Goal: Task Accomplishment & Management: Manage account settings

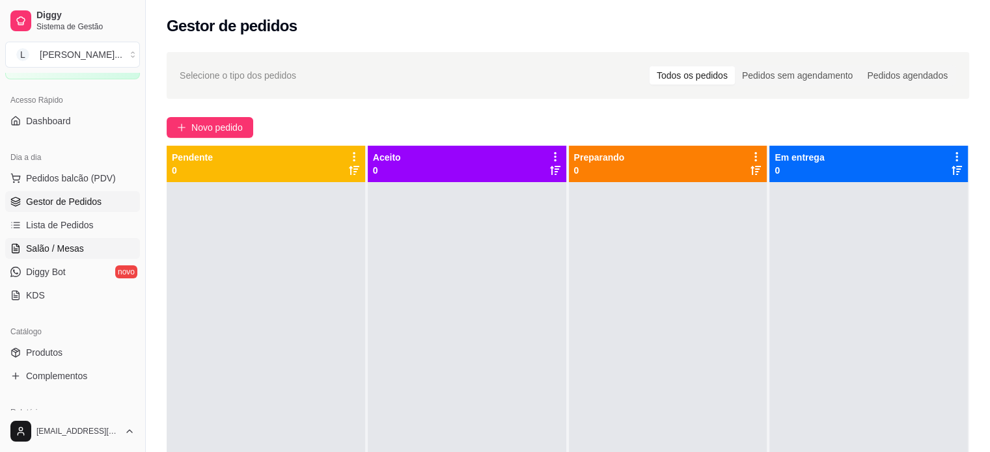
scroll to position [130, 0]
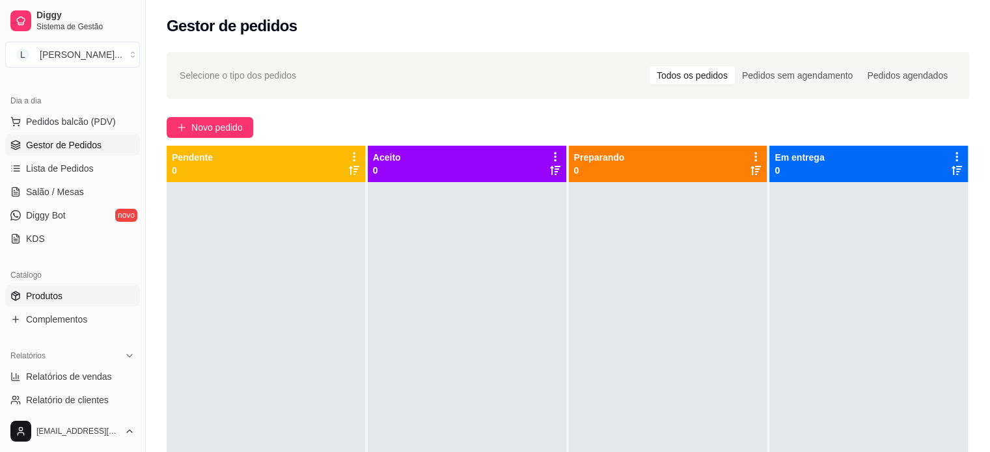
click at [75, 297] on link "Produtos" at bounding box center [72, 296] width 135 height 21
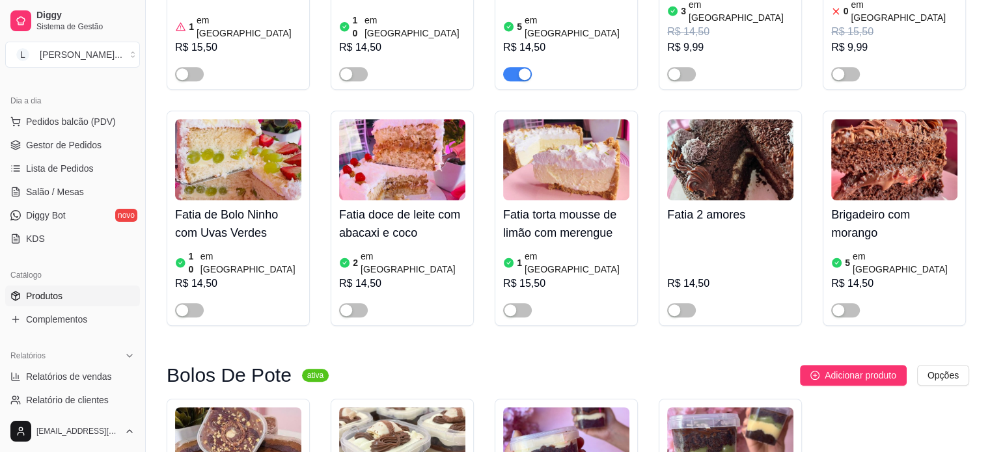
scroll to position [846, 0]
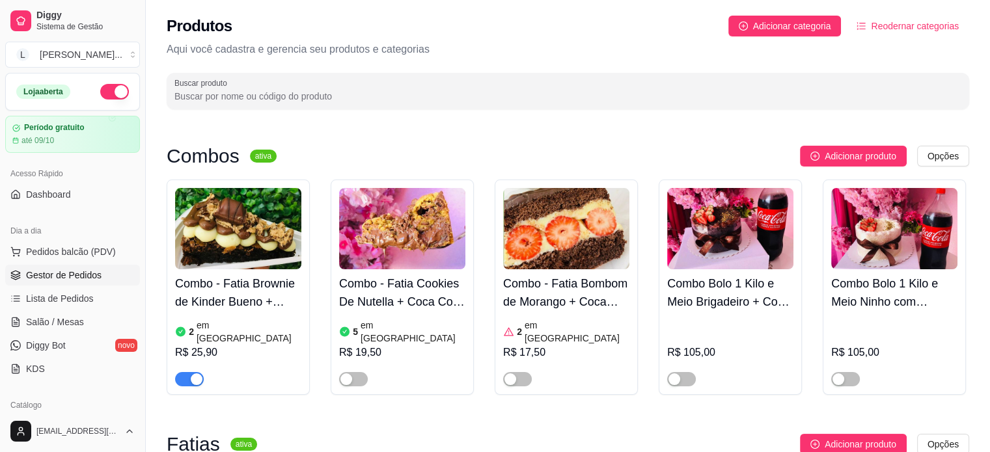
click at [87, 280] on span "Gestor de Pedidos" at bounding box center [63, 275] width 75 height 13
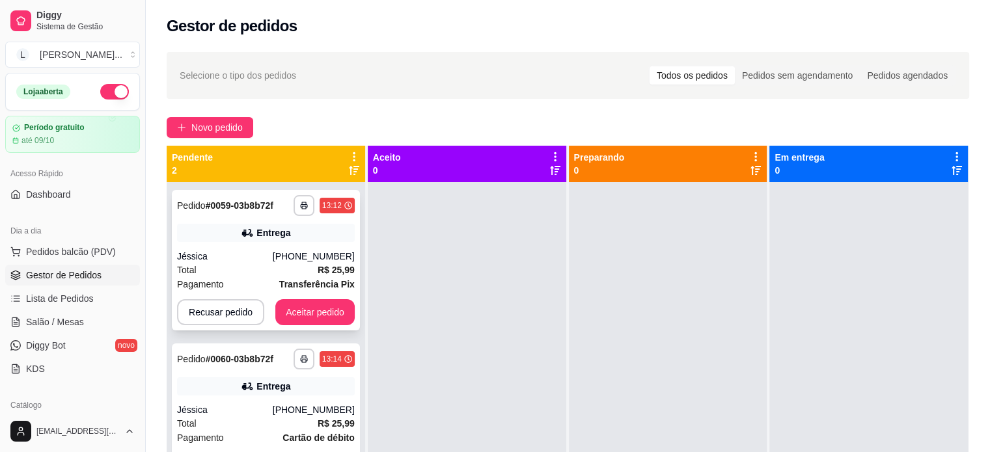
click at [249, 226] on icon at bounding box center [247, 232] width 13 height 13
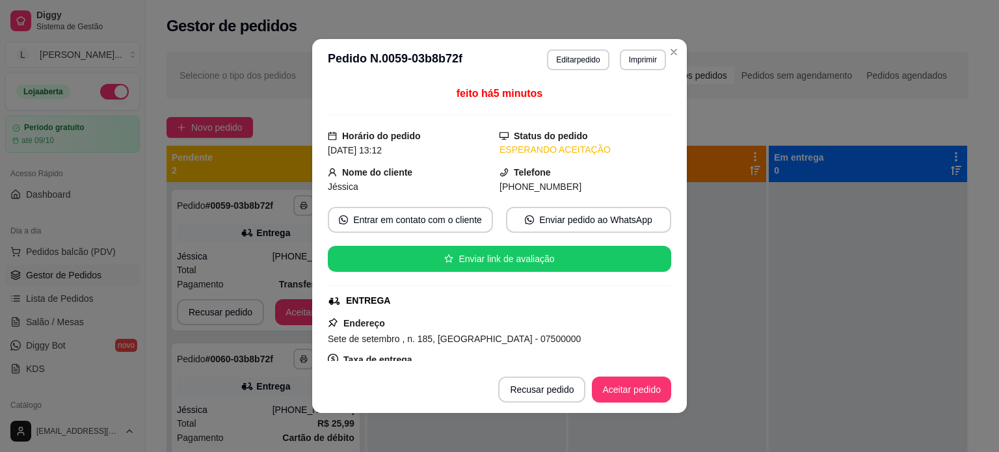
scroll to position [130, 0]
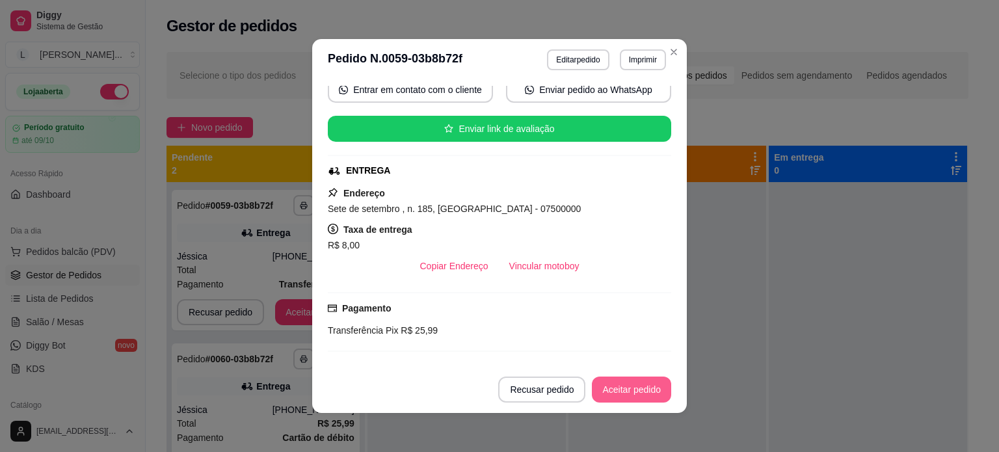
click at [616, 390] on button "Aceitar pedido" at bounding box center [631, 390] width 79 height 26
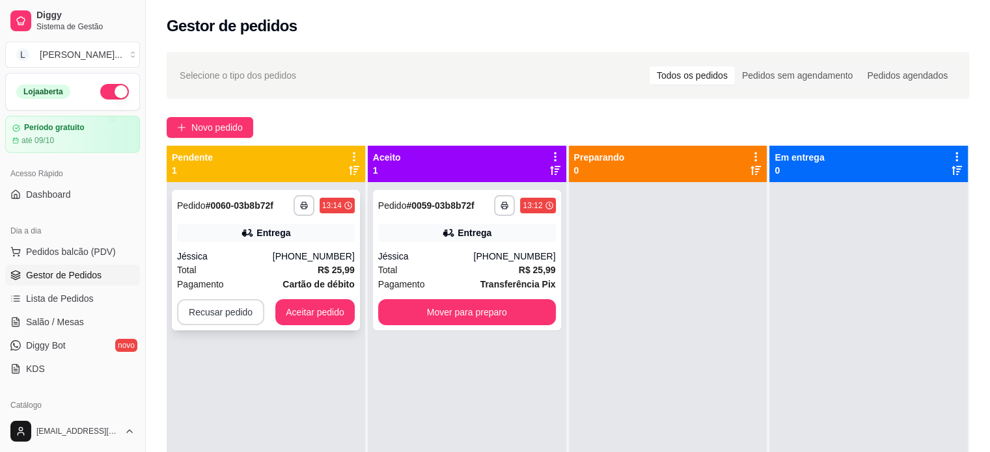
click at [193, 328] on div "**********" at bounding box center [266, 260] width 188 height 141
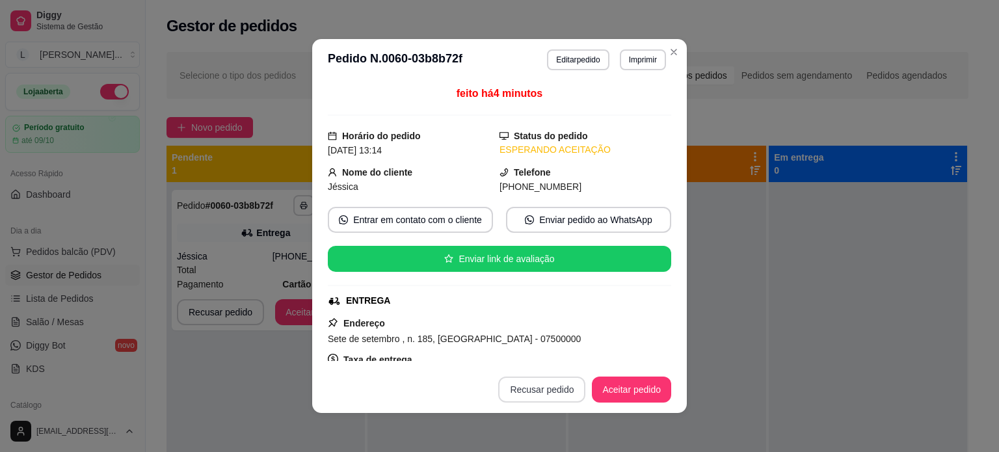
click at [531, 385] on button "Recusar pedido" at bounding box center [541, 390] width 87 height 26
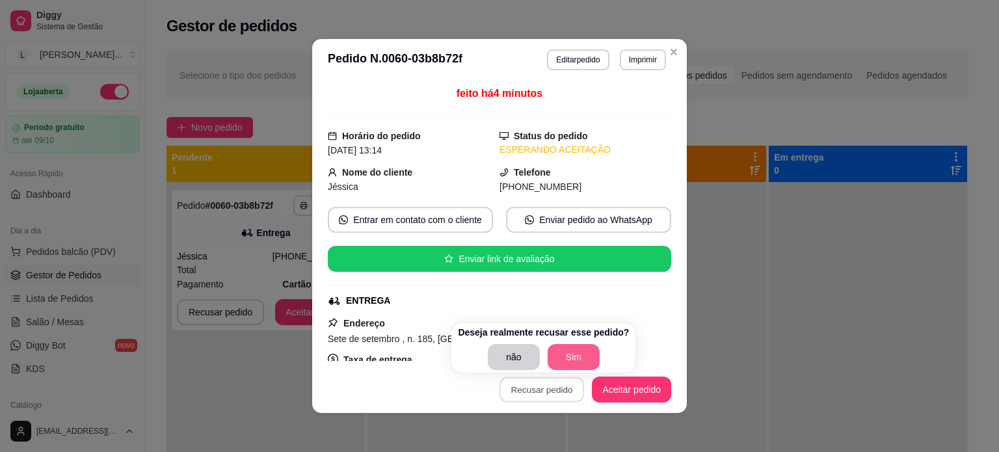
click at [577, 351] on button "Sim" at bounding box center [574, 357] width 52 height 26
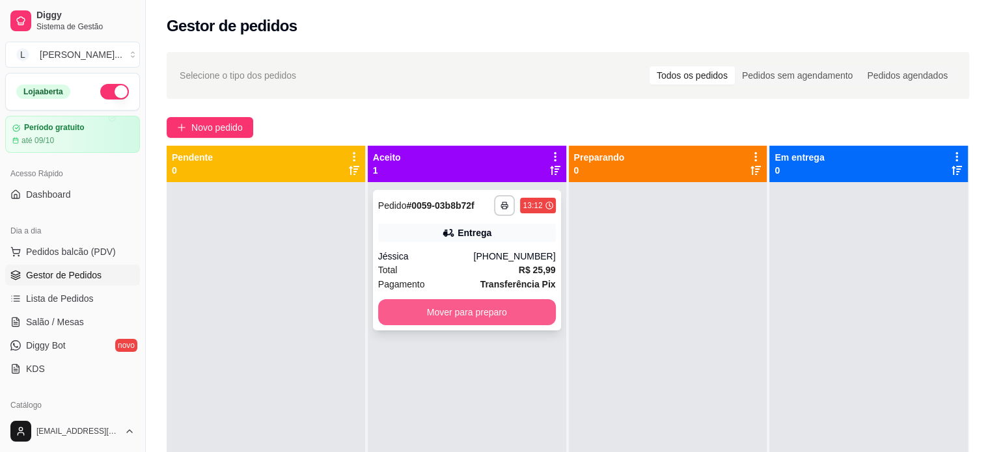
click at [446, 312] on button "Mover para preparo" at bounding box center [467, 312] width 178 height 26
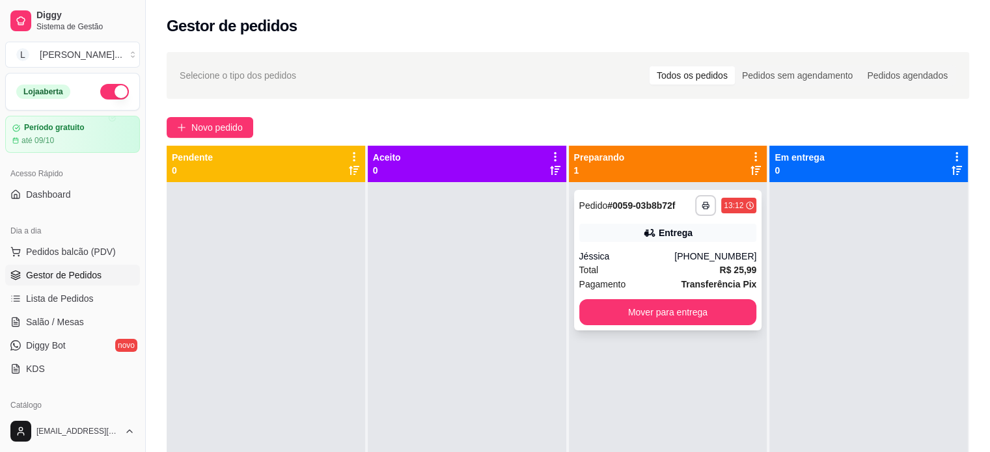
click at [714, 247] on div "**********" at bounding box center [668, 260] width 188 height 141
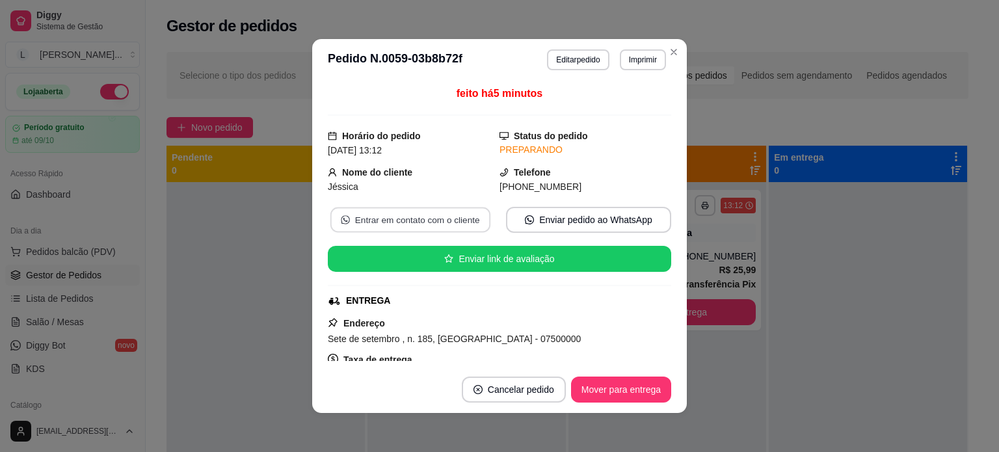
click at [463, 226] on button "Entrar em contato com o cliente" at bounding box center [411, 220] width 160 height 25
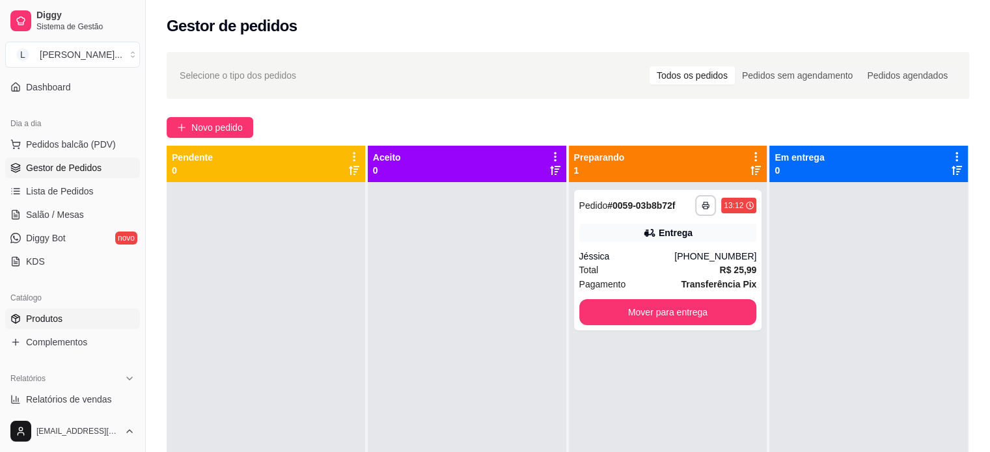
scroll to position [130, 0]
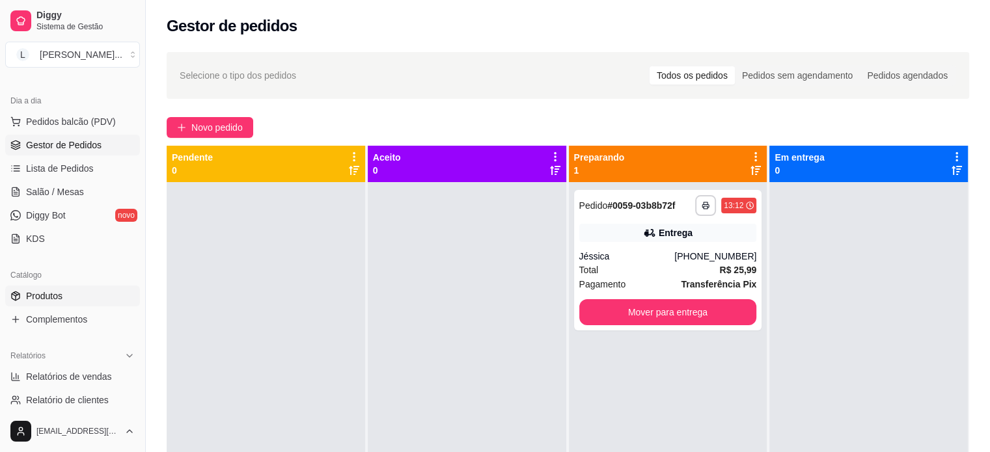
click at [60, 296] on span "Produtos" at bounding box center [44, 296] width 36 height 13
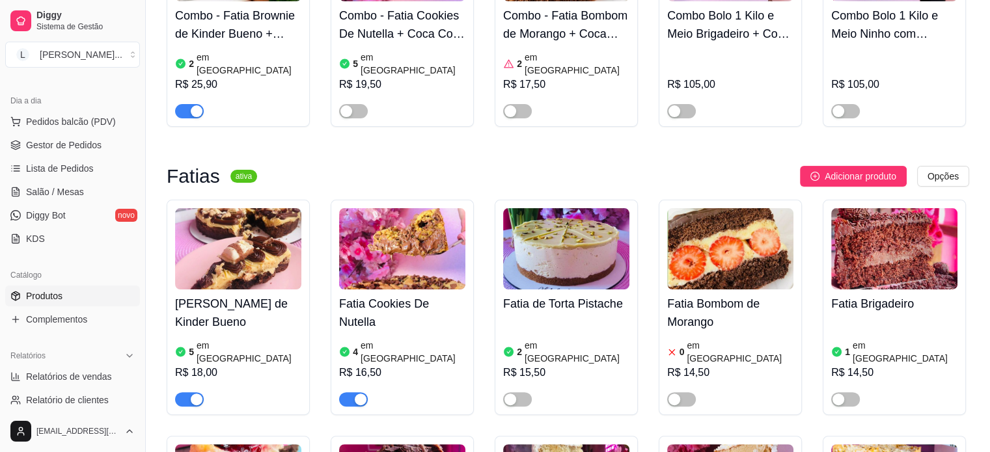
scroll to position [325, 0]
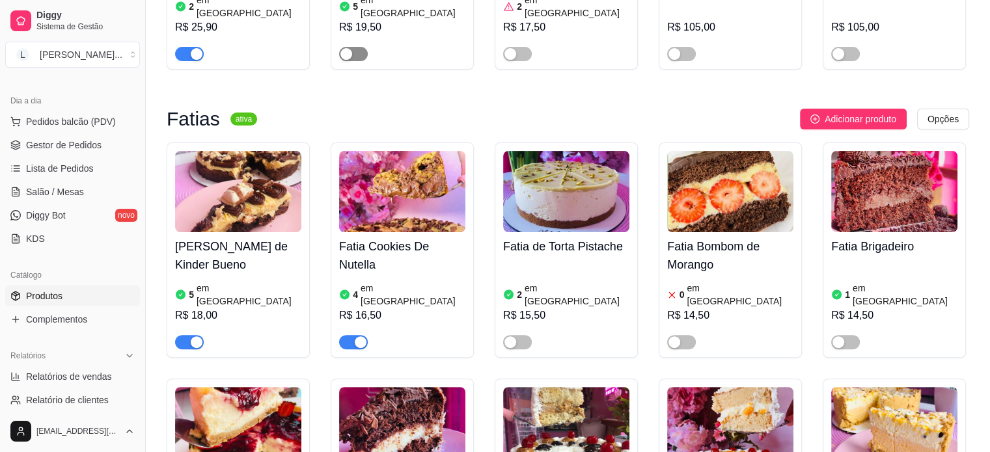
click at [350, 48] on div "button" at bounding box center [346, 54] width 12 height 12
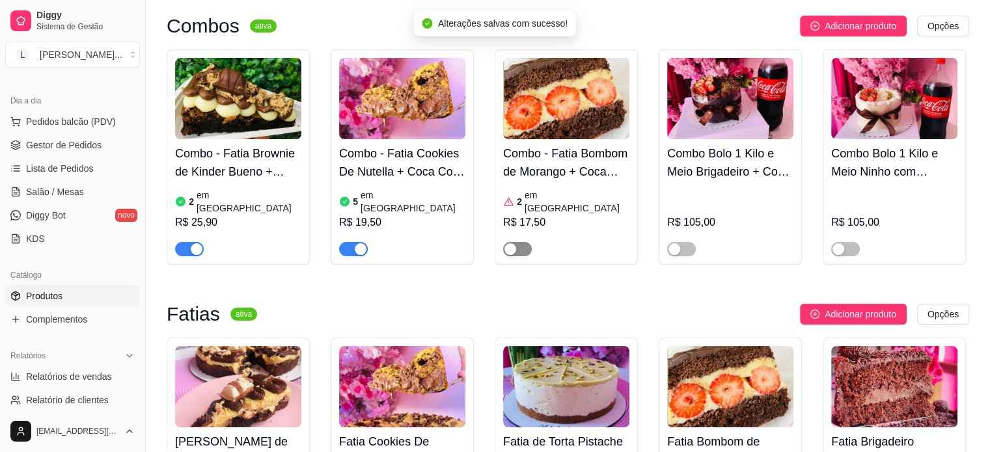
click at [513, 243] on div "button" at bounding box center [510, 249] width 12 height 12
click at [684, 241] on div at bounding box center [681, 249] width 29 height 16
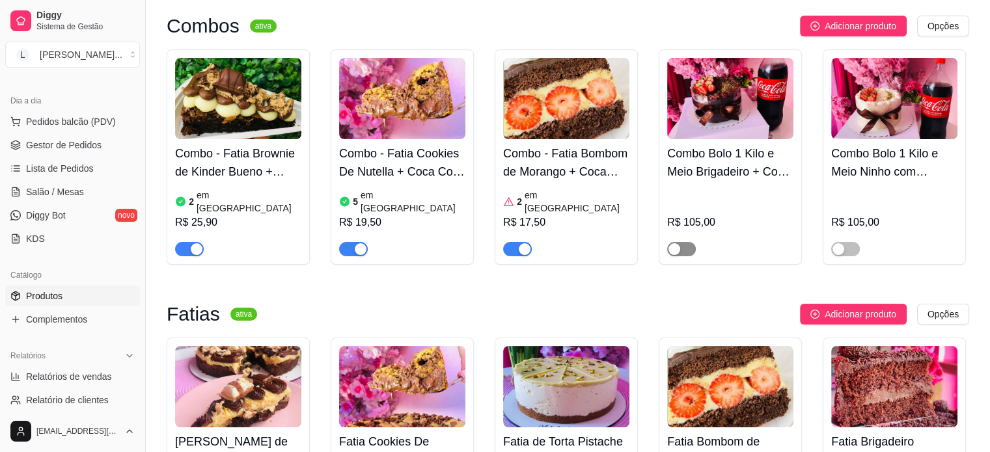
click at [690, 242] on span "button" at bounding box center [681, 249] width 29 height 14
click at [849, 242] on span "button" at bounding box center [845, 249] width 29 height 14
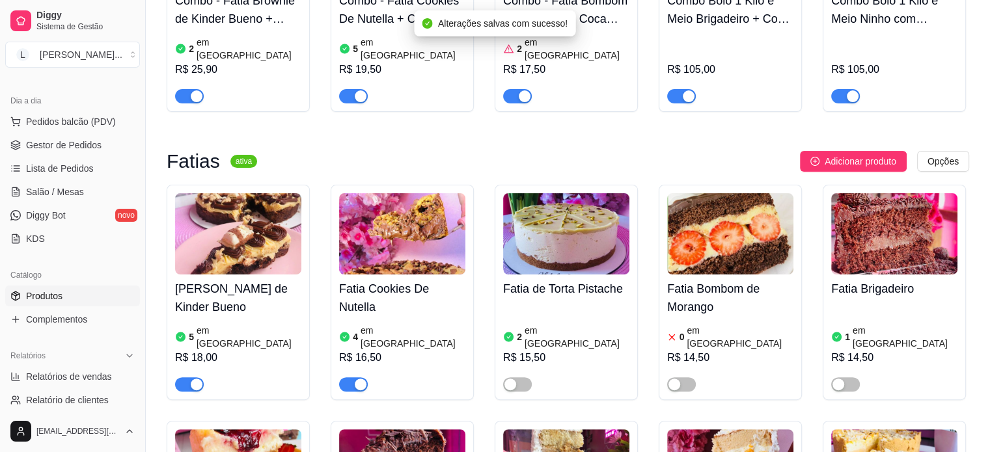
scroll to position [390, 0]
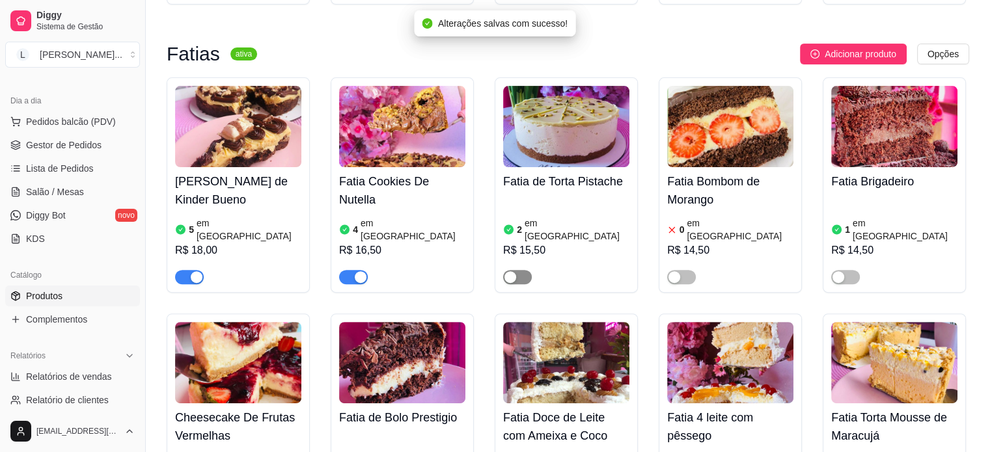
click at [521, 270] on span "button" at bounding box center [517, 277] width 29 height 14
click at [674, 271] on div "button" at bounding box center [674, 277] width 12 height 12
click at [726, 172] on h4 "Fatia Bombom de Morango" at bounding box center [730, 190] width 126 height 36
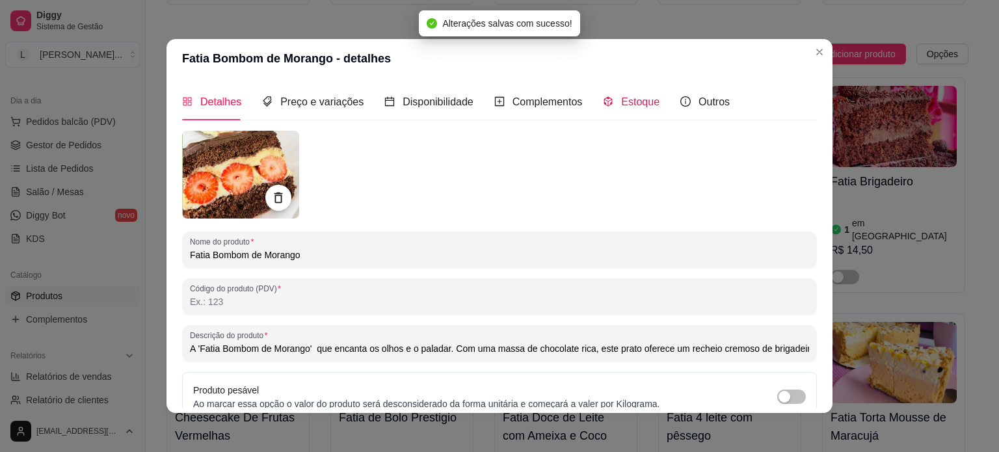
click at [617, 109] on div "Estoque" at bounding box center [631, 102] width 57 height 16
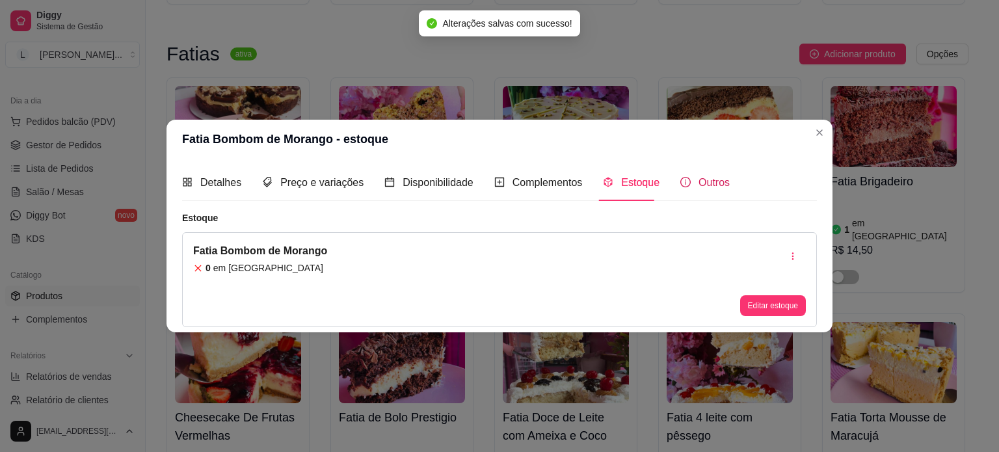
click at [723, 184] on span "Outros" at bounding box center [714, 182] width 31 height 11
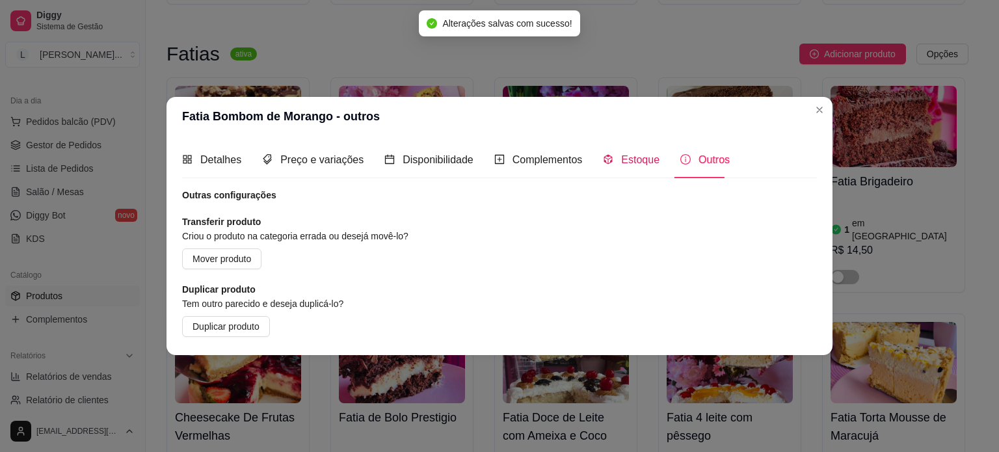
click at [630, 152] on div "Estoque" at bounding box center [631, 160] width 57 height 16
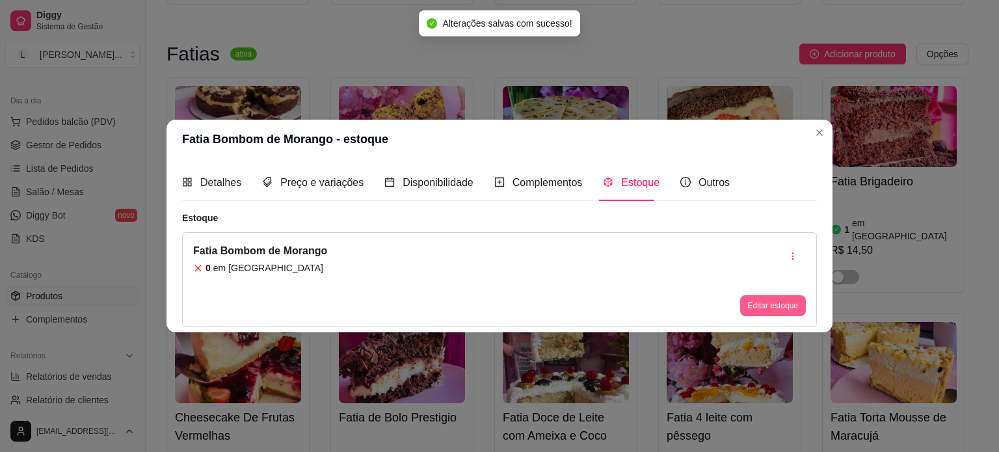
click at [780, 301] on button "Editar estoque" at bounding box center [773, 305] width 66 height 21
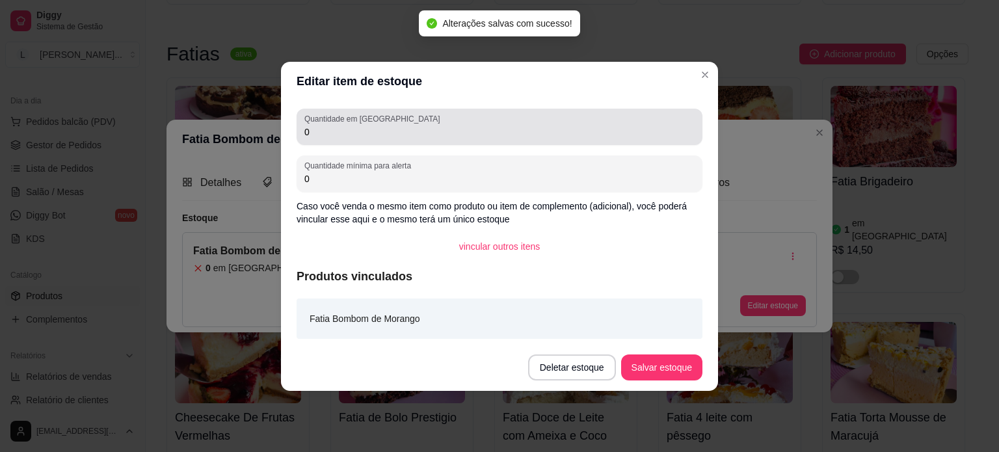
click at [497, 131] on input "0" at bounding box center [500, 132] width 390 height 13
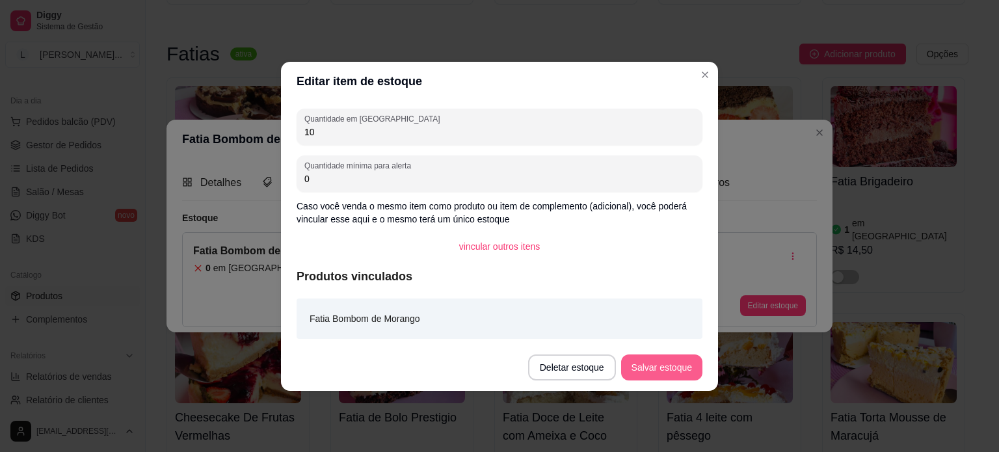
type input "10"
click at [660, 369] on button "Salvar estoque" at bounding box center [661, 368] width 81 height 26
click at [660, 369] on div "Deletar estoque Salvar estoque" at bounding box center [615, 368] width 174 height 26
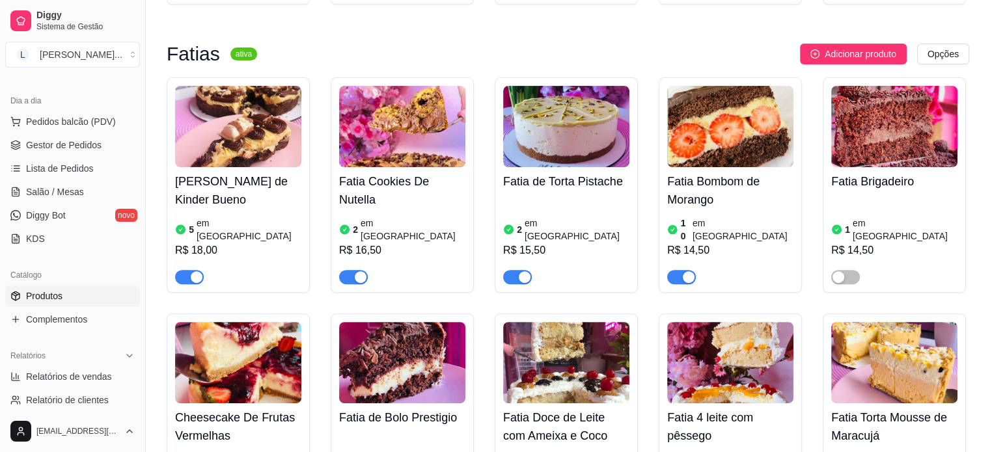
scroll to position [455, 0]
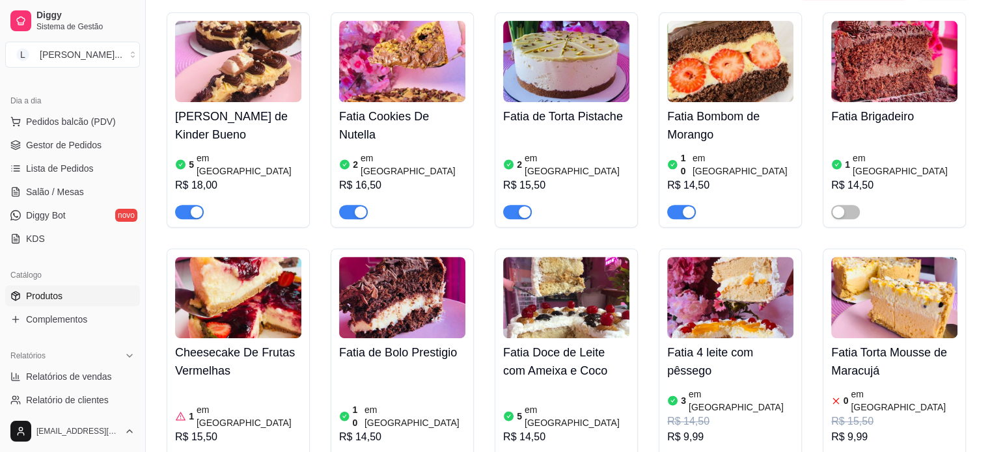
click at [450, 152] on div "2 em [GEOGRAPHIC_DATA]" at bounding box center [402, 165] width 126 height 26
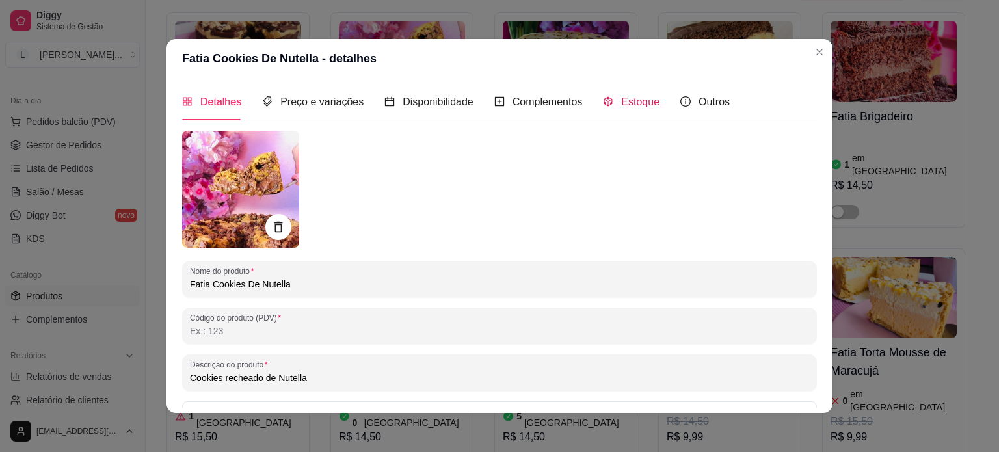
click at [610, 101] on div "Estoque" at bounding box center [631, 102] width 57 height 16
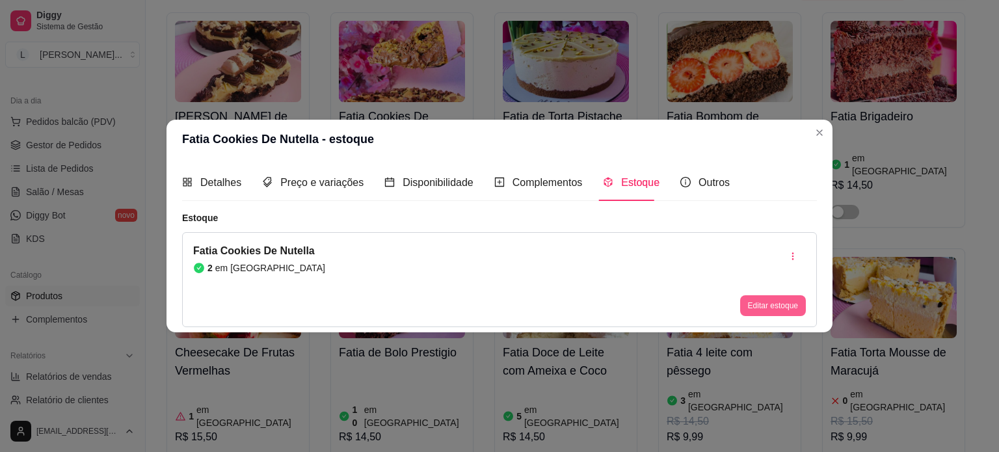
click at [797, 311] on button "Editar estoque" at bounding box center [773, 305] width 66 height 21
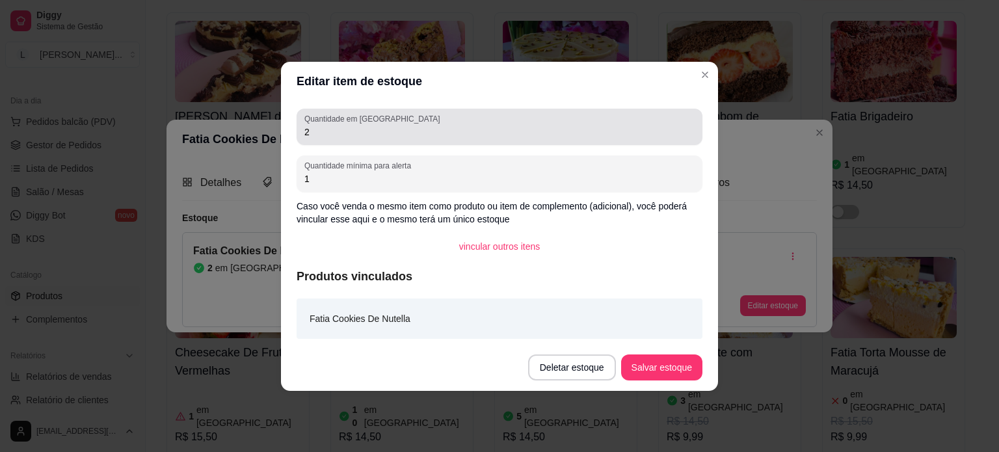
click at [394, 122] on div "2" at bounding box center [500, 127] width 390 height 26
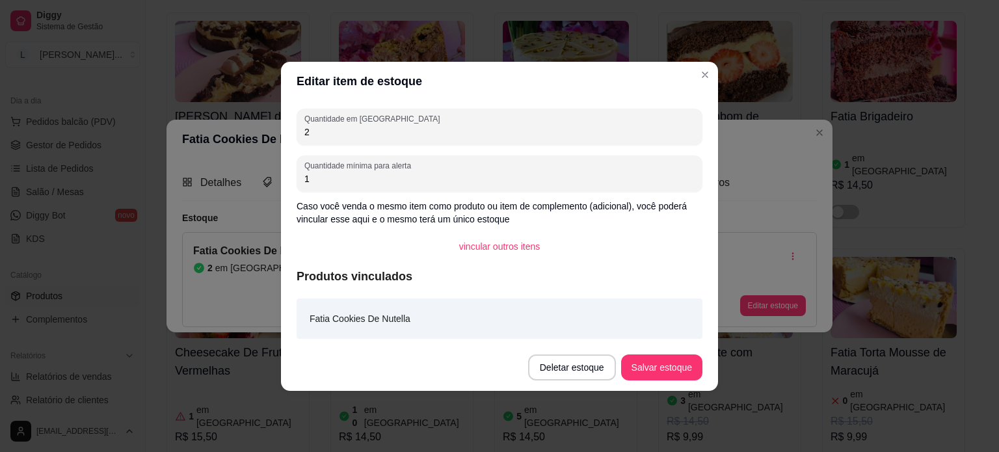
drag, startPoint x: 385, startPoint y: 126, endPoint x: 299, endPoint y: 124, distance: 85.9
click at [318, 124] on div "2" at bounding box center [500, 127] width 390 height 26
click at [306, 124] on div "2" at bounding box center [500, 127] width 390 height 26
drag, startPoint x: 314, startPoint y: 127, endPoint x: 295, endPoint y: 128, distance: 18.9
click at [295, 128] on div "Quantidade em estoque 2 Quantidade mínima para alerta 1 Caso você venda o mesmo…" at bounding box center [499, 222] width 437 height 243
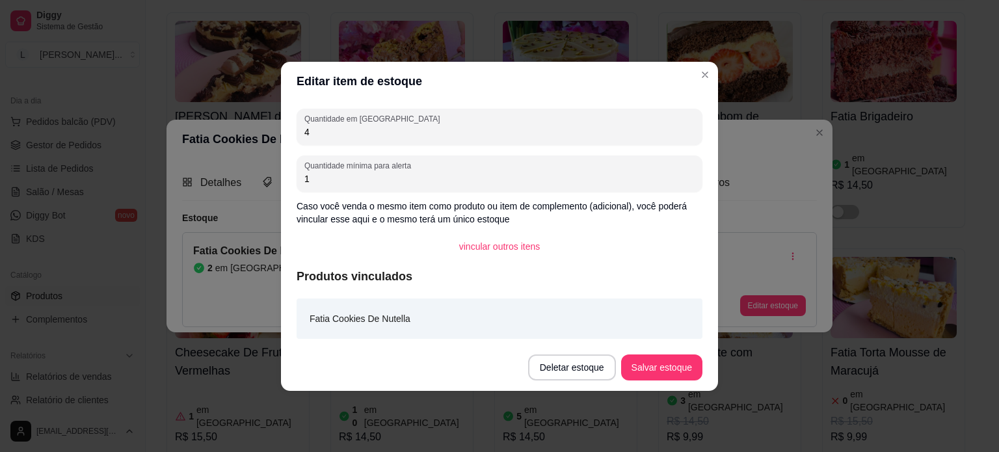
type input "4"
click at [656, 364] on button "Salvar estoque" at bounding box center [661, 367] width 79 height 25
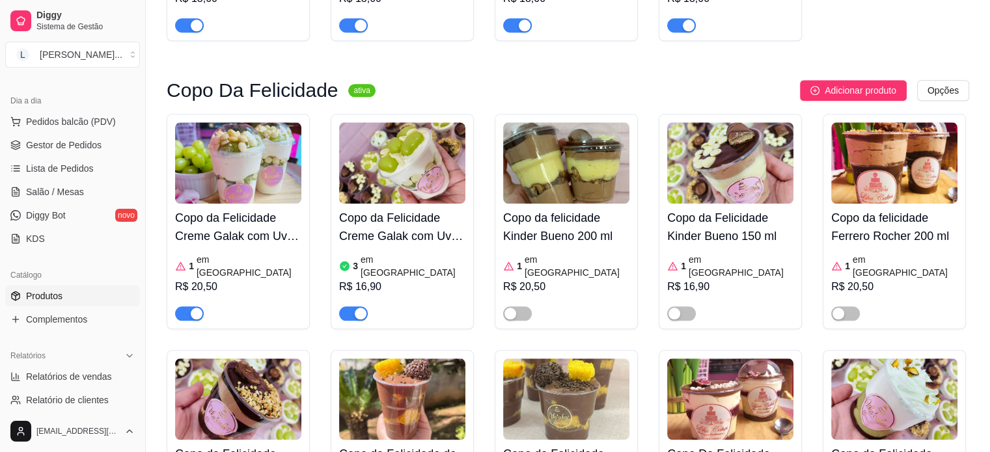
scroll to position [1496, 0]
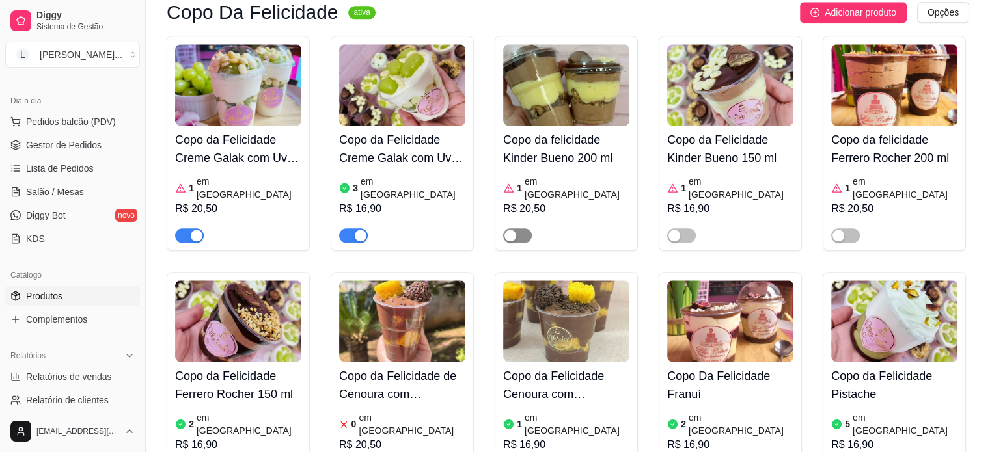
click at [513, 230] on div "button" at bounding box center [510, 236] width 12 height 12
click at [548, 175] on article "em [GEOGRAPHIC_DATA]" at bounding box center [576, 188] width 105 height 26
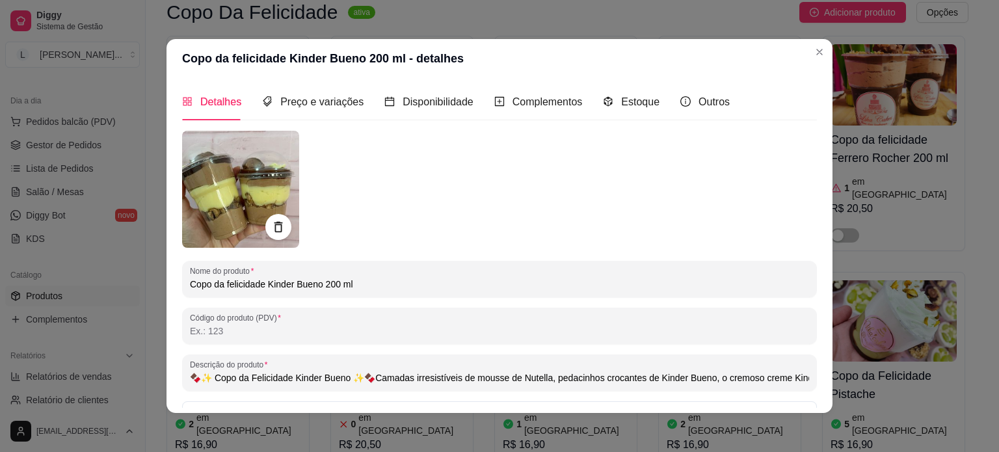
type input "🍫✨ Copo da Felicidade Kinder Bueno ✨🍫Camadas irresistíveis de mousse de Nutella…"
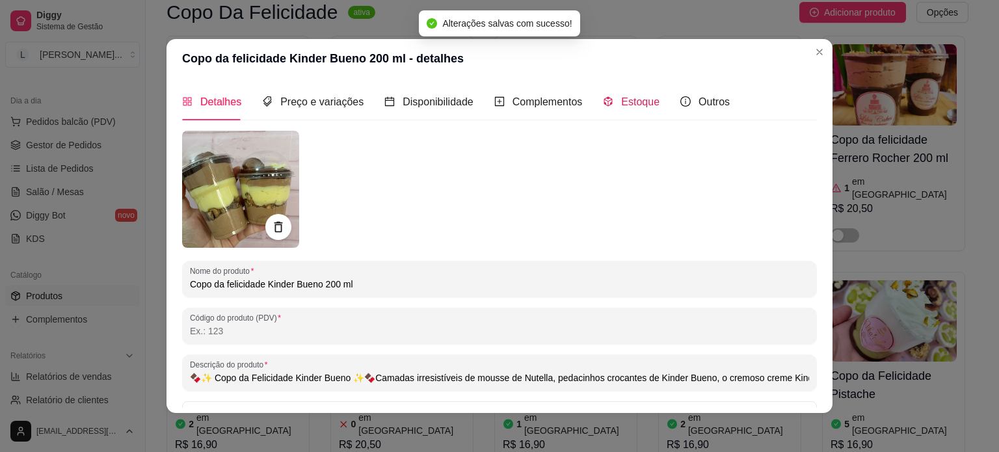
click at [609, 97] on div "Estoque" at bounding box center [631, 102] width 57 height 16
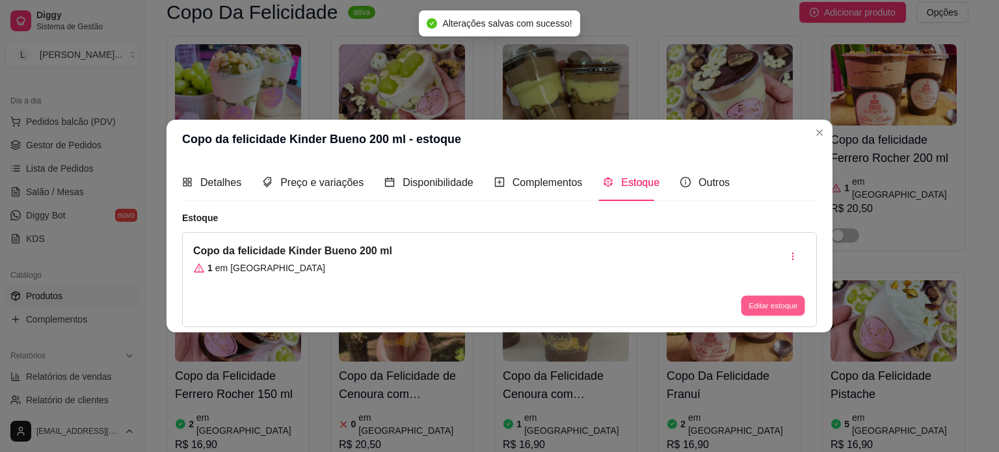
click at [763, 305] on button "Editar estoque" at bounding box center [773, 306] width 64 height 20
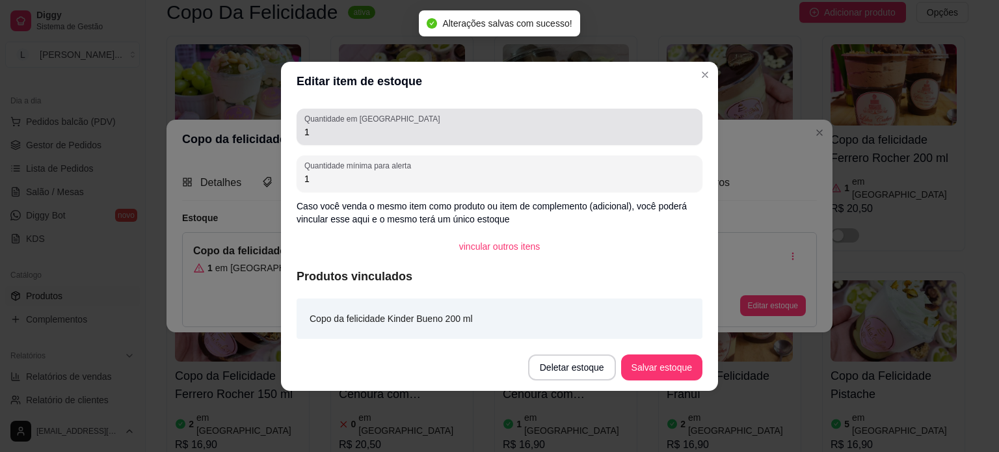
click at [335, 122] on label "Quantidade em [GEOGRAPHIC_DATA]" at bounding box center [375, 118] width 140 height 11
click at [335, 126] on input "1" at bounding box center [500, 132] width 390 height 13
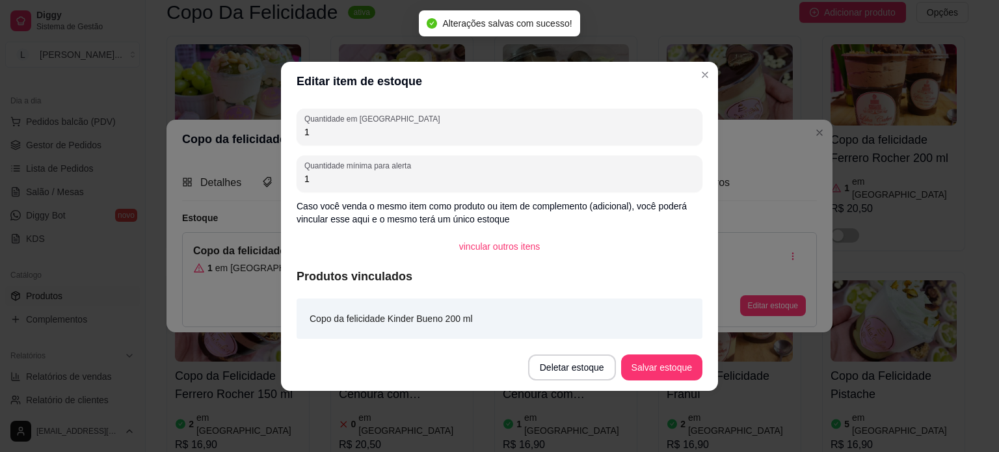
drag, startPoint x: 316, startPoint y: 129, endPoint x: 276, endPoint y: 124, distance: 40.8
click at [276, 124] on div "Editar item de estoque Quantidade em estoque 1 Quantidade mínima para alerta 1 …" at bounding box center [499, 226] width 999 height 452
type input "2"
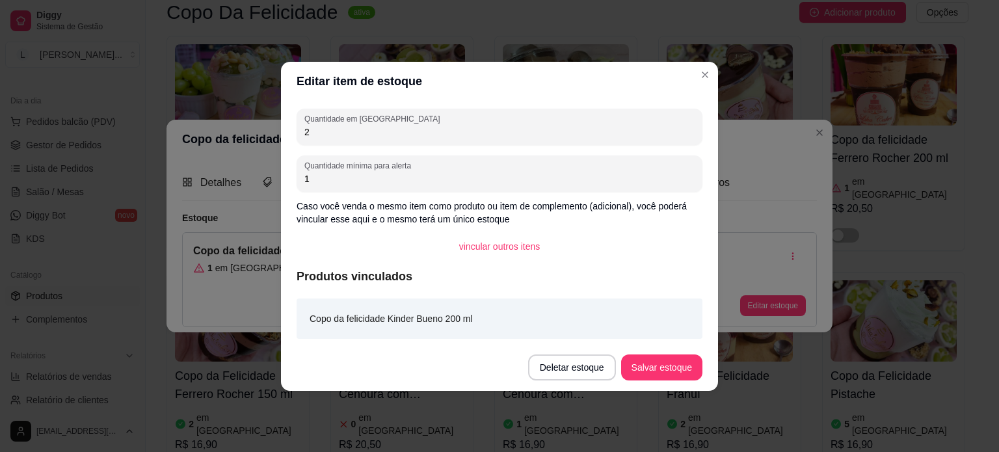
click at [670, 381] on footer "Deletar estoque Salvar estoque" at bounding box center [499, 367] width 437 height 47
click at [671, 373] on button "Salvar estoque" at bounding box center [661, 368] width 81 height 26
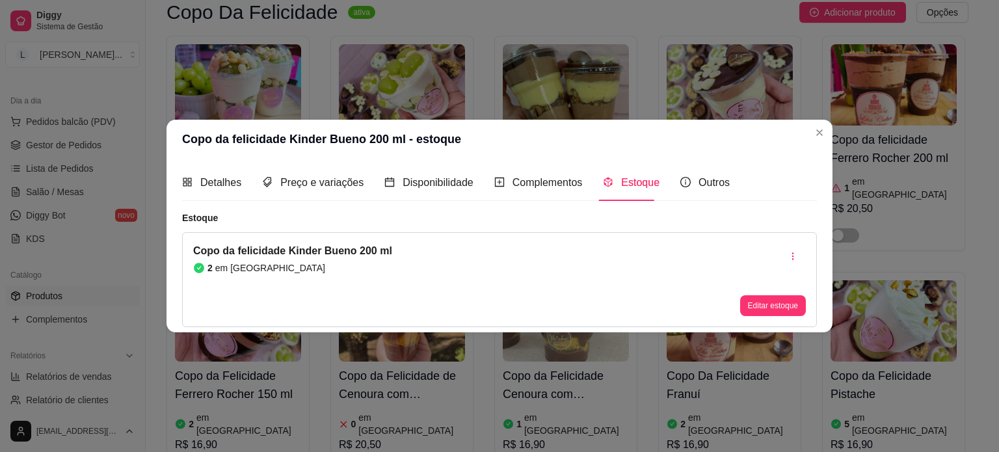
click at [830, 137] on header "Copo da felicidade Kinder Bueno 200 ml - estoque" at bounding box center [500, 139] width 666 height 39
click at [809, 133] on div "Copo da Felicidade Creme Galak com Uvas Verdes 1 em estoque R$ 20,50 Copo da Fe…" at bounding box center [568, 262] width 802 height 452
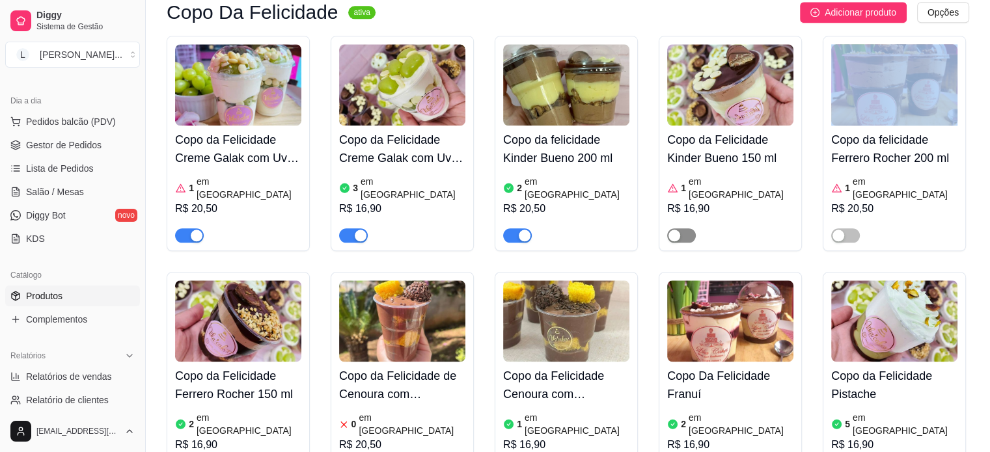
click at [674, 230] on div "button" at bounding box center [674, 236] width 12 height 12
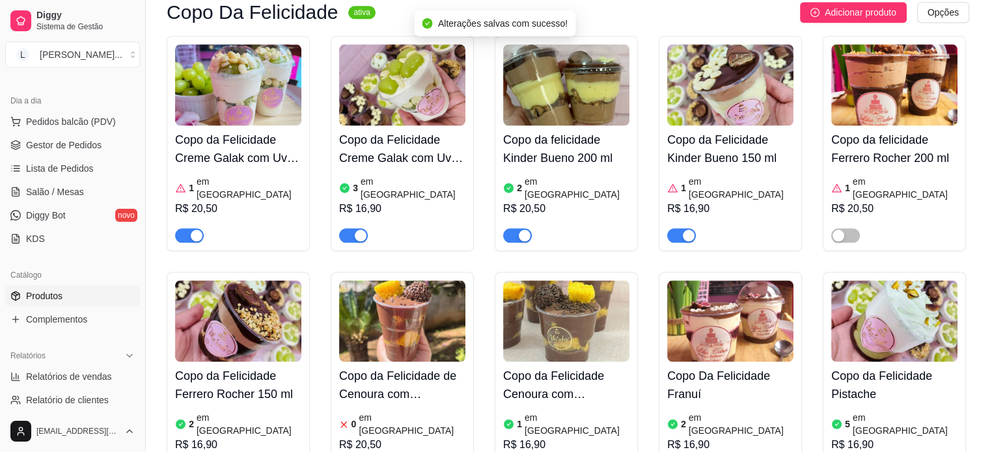
click at [690, 131] on h4 "Copo da Felicidade Kinder Bueno 150 ml" at bounding box center [730, 149] width 126 height 36
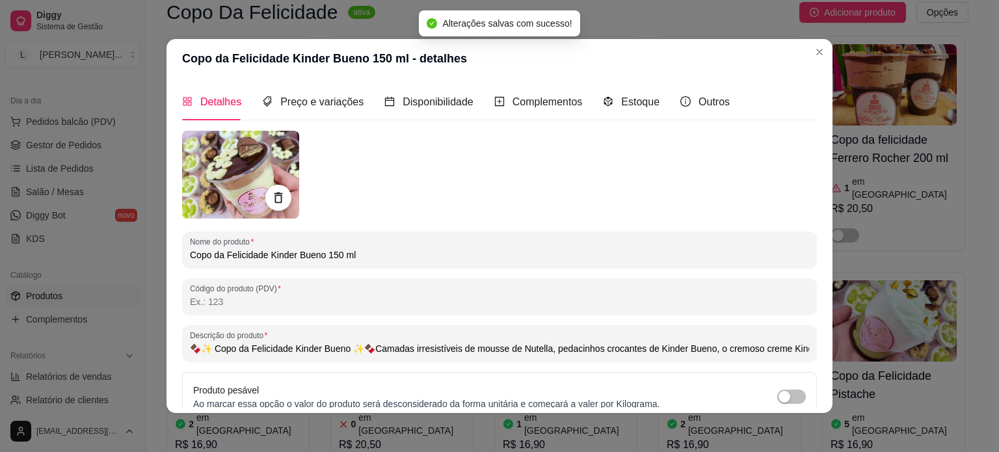
click at [651, 107] on div "Detalhes Preço e variações Disponibilidade Complementos Estoque Outros" at bounding box center [456, 101] width 548 height 37
click at [640, 104] on span "Estoque" at bounding box center [640, 101] width 38 height 11
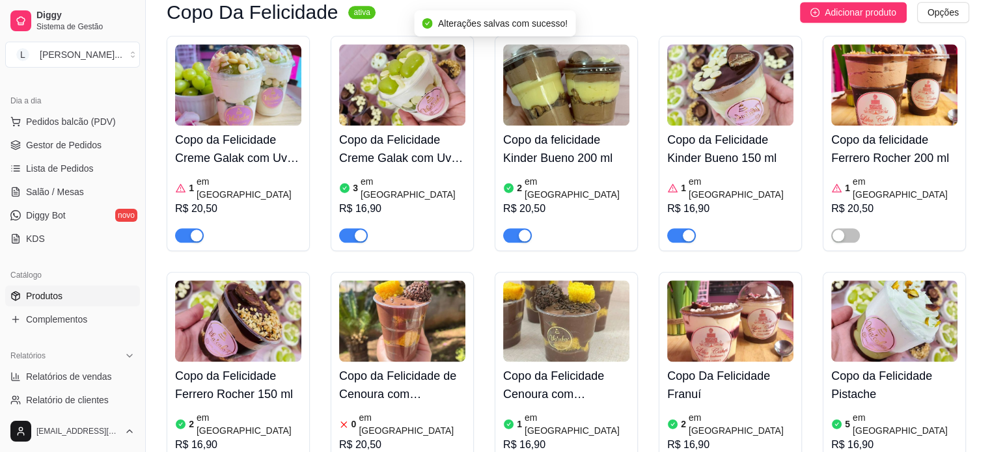
click at [720, 131] on h4 "Copo da Felicidade Kinder Bueno 150 ml" at bounding box center [730, 149] width 126 height 36
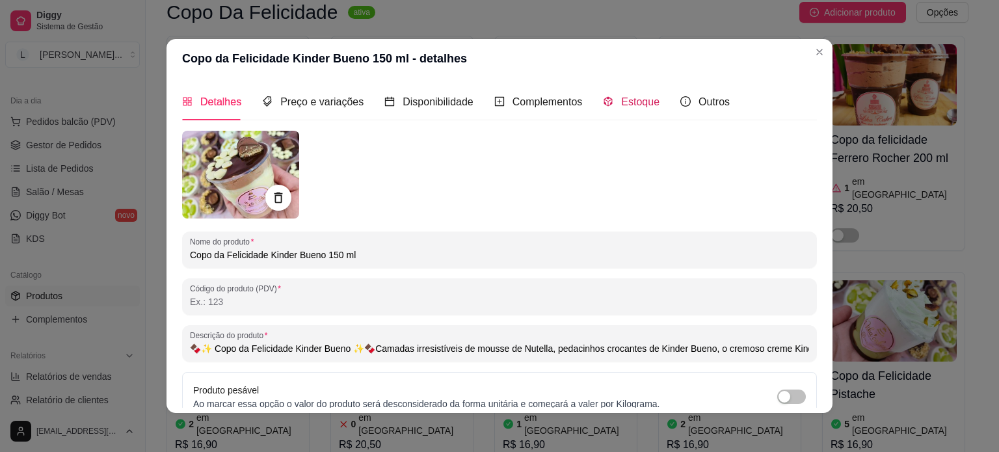
click at [624, 96] on span "Estoque" at bounding box center [640, 101] width 38 height 11
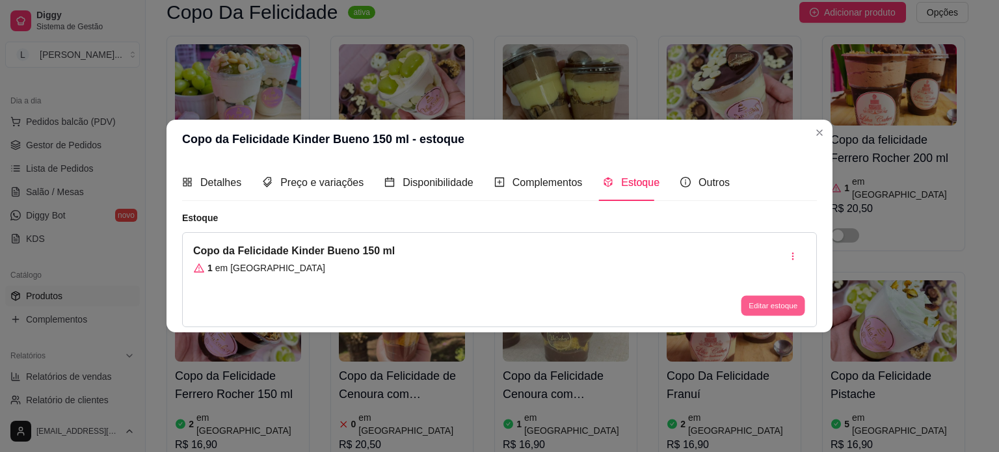
click at [762, 308] on button "Editar estoque" at bounding box center [773, 306] width 64 height 20
click at [508, 135] on input "1" at bounding box center [500, 132] width 390 height 13
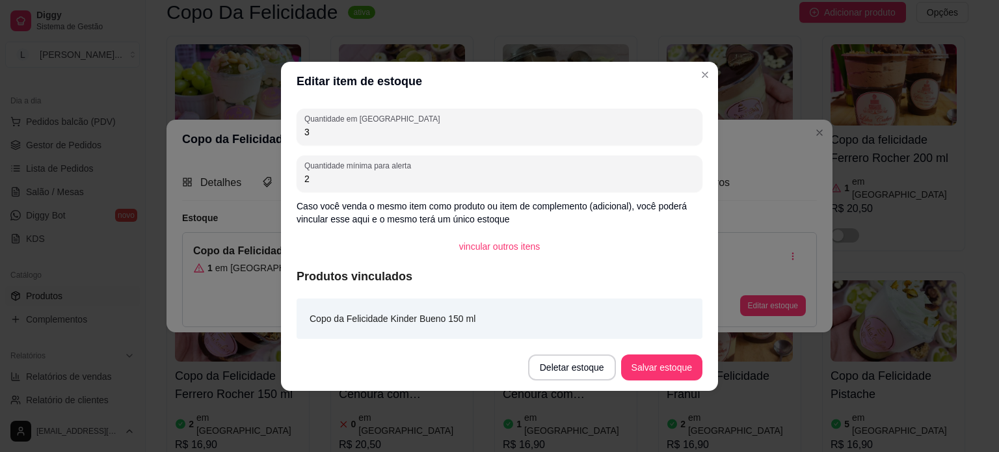
type input "3"
click at [681, 379] on button "Salvar estoque" at bounding box center [661, 368] width 81 height 26
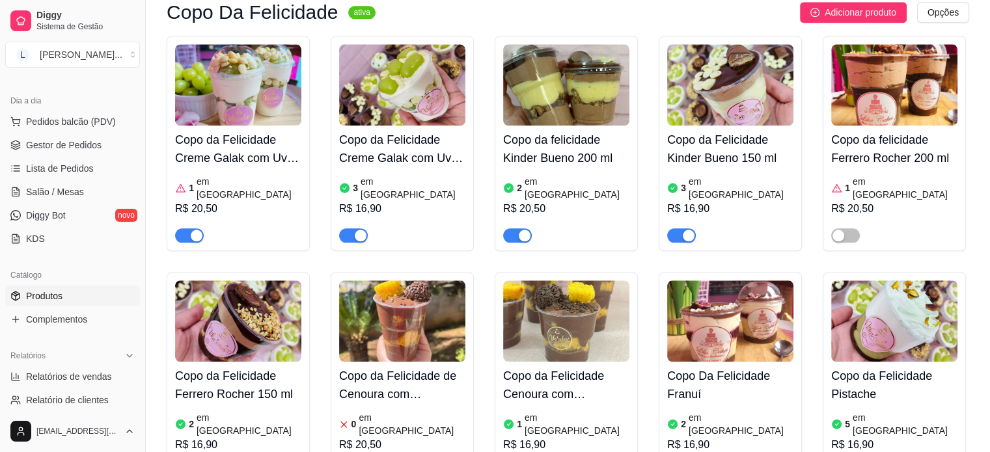
click at [278, 201] on div "R$ 20,50" at bounding box center [238, 209] width 126 height 16
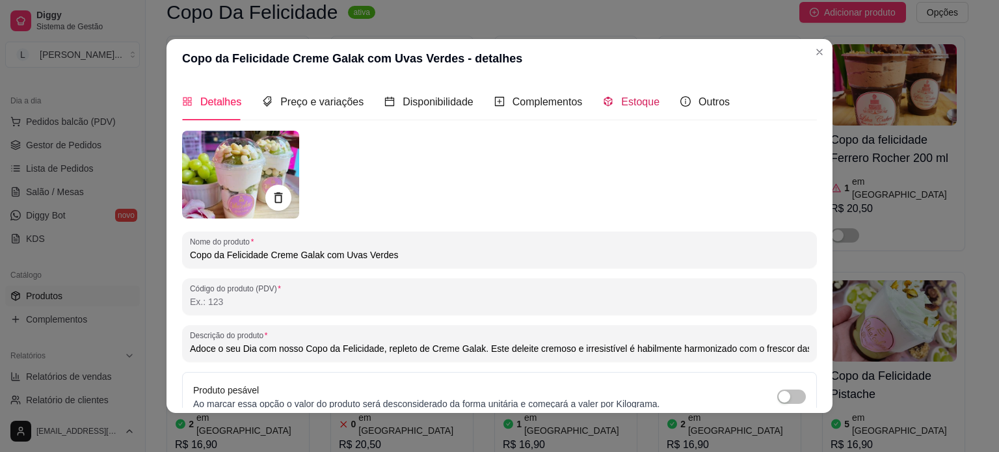
click at [637, 98] on span "Estoque" at bounding box center [640, 101] width 38 height 11
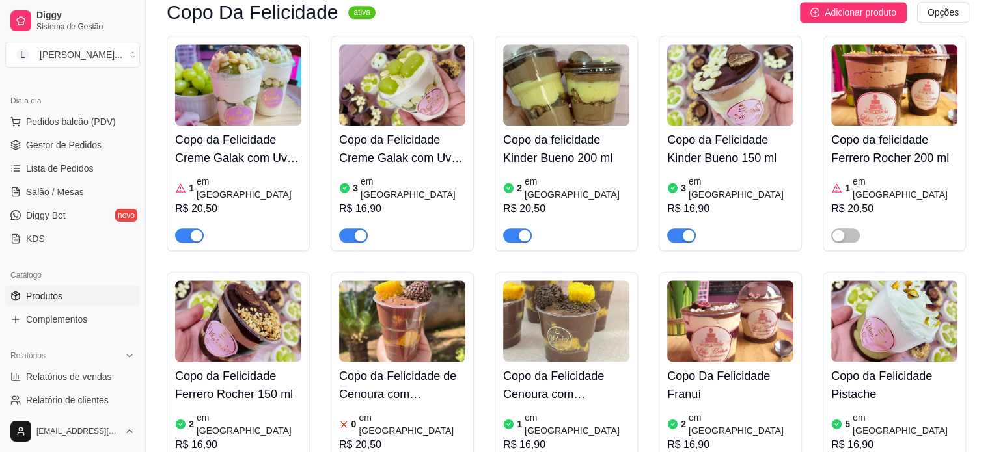
click at [844, 217] on div at bounding box center [894, 230] width 126 height 26
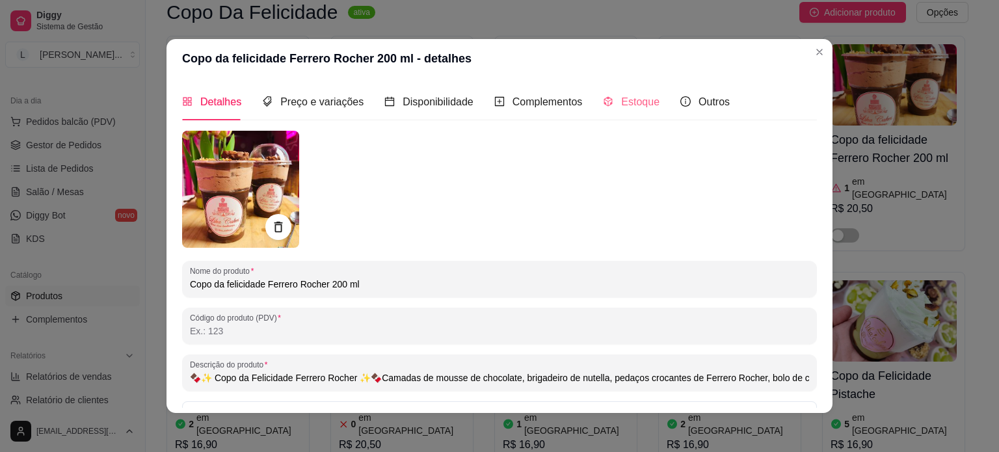
click at [633, 111] on div "Estoque" at bounding box center [631, 101] width 57 height 37
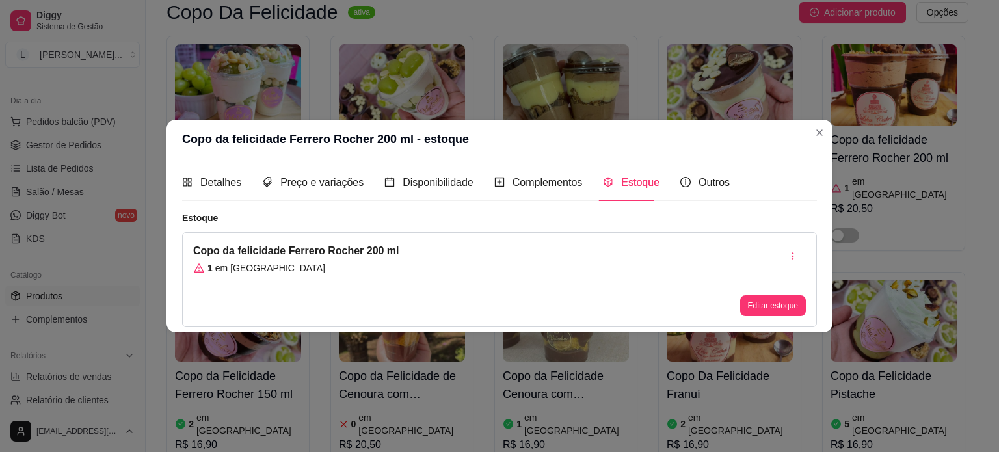
click at [634, 201] on div "Detalhes Preço e variações Disponibilidade Complementos Estoque Outros Nome do …" at bounding box center [499, 245] width 635 height 163
click at [746, 303] on button "Editar estoque" at bounding box center [773, 305] width 66 height 21
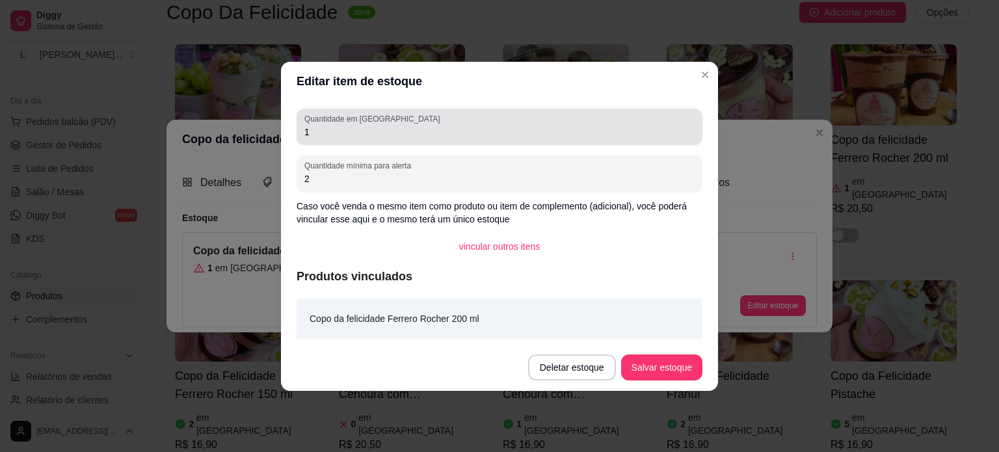
click at [480, 120] on div "1" at bounding box center [500, 127] width 390 height 26
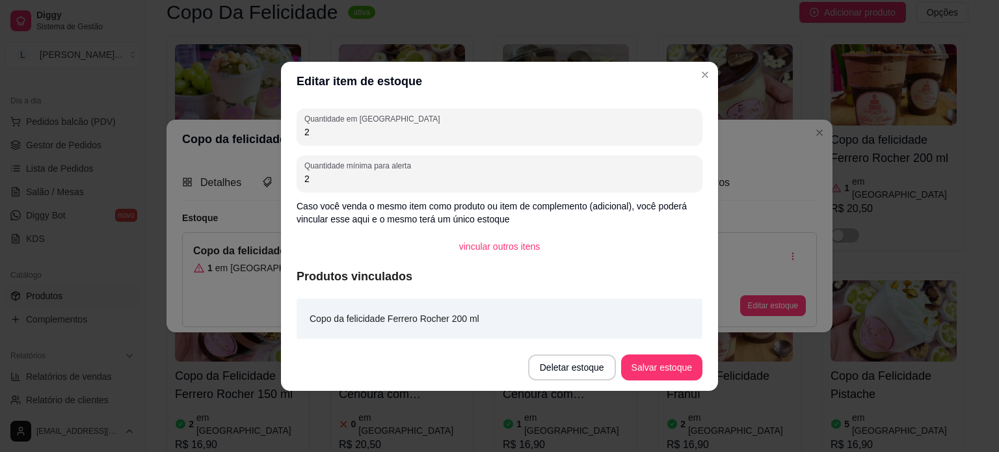
type input "2"
click at [677, 375] on button "Salvar estoque" at bounding box center [661, 367] width 79 height 25
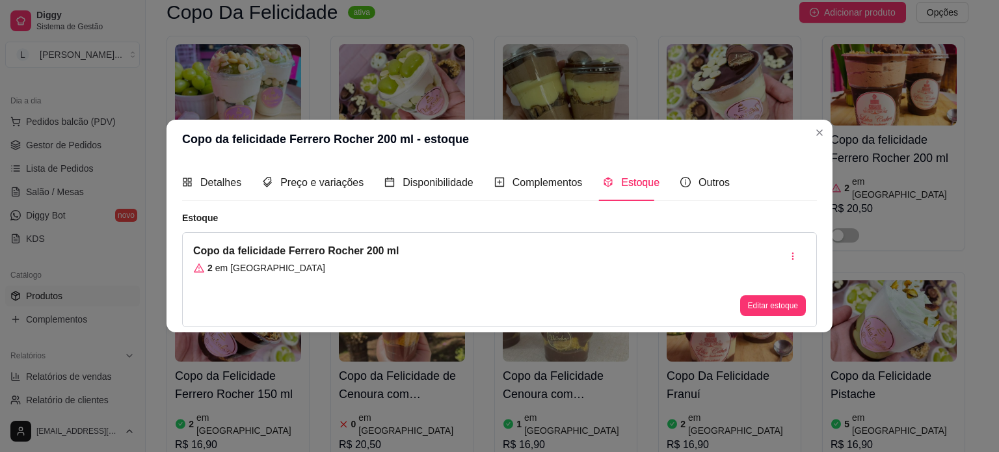
click at [809, 130] on header "Copo da felicidade Ferrero Rocher 200 ml - estoque" at bounding box center [500, 139] width 666 height 39
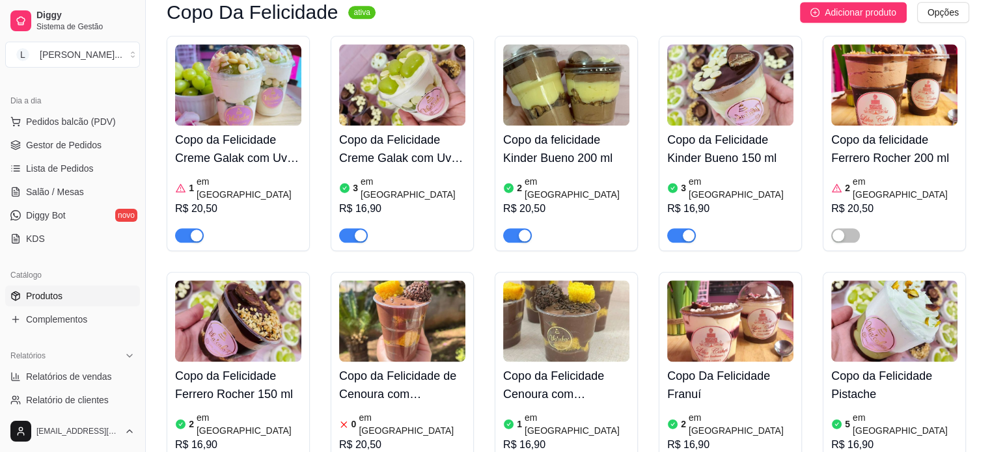
click at [852, 175] on div "Copo da felicidade Ferrero Rocher 200 ml 2 em estoque R$ 20,50" at bounding box center [893, 143] width 143 height 215
click at [848, 227] on div at bounding box center [845, 235] width 29 height 16
click at [846, 228] on span "button" at bounding box center [845, 235] width 29 height 14
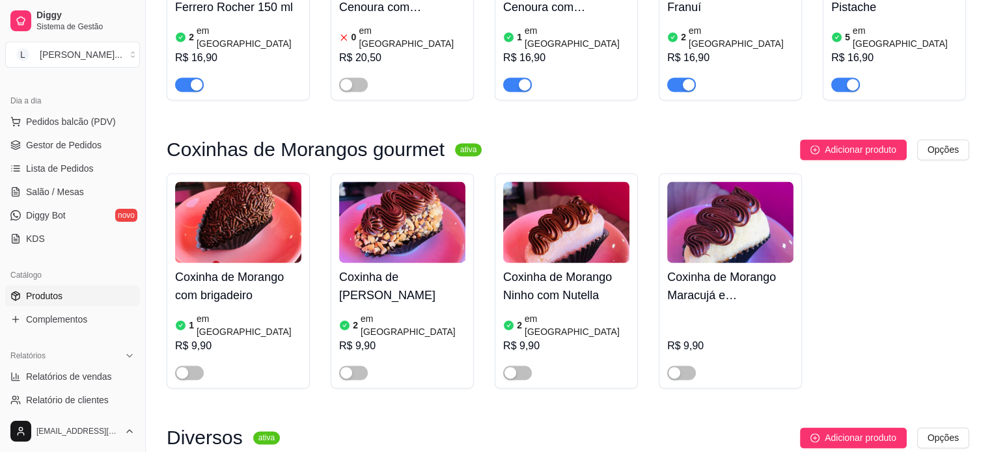
scroll to position [1887, 0]
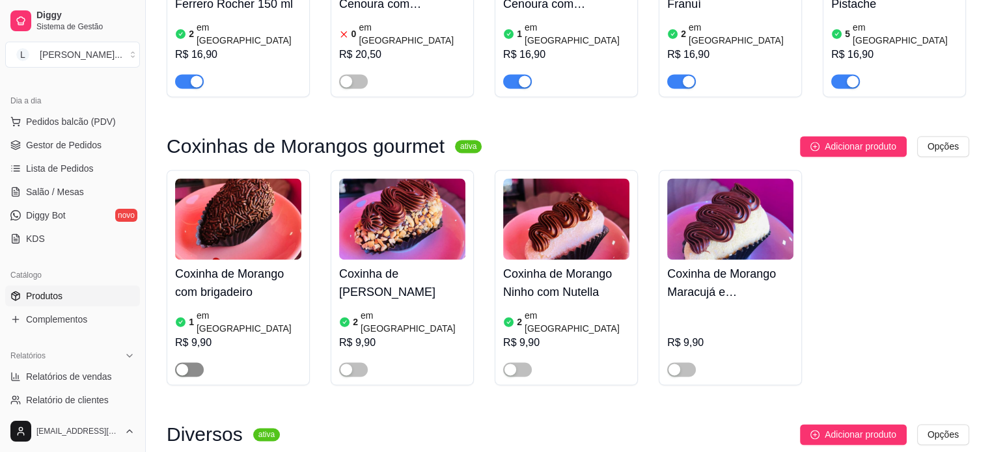
click at [196, 362] on span "button" at bounding box center [189, 369] width 29 height 14
click at [361, 362] on span "button" at bounding box center [353, 369] width 29 height 14
click at [518, 362] on span "button" at bounding box center [517, 369] width 29 height 14
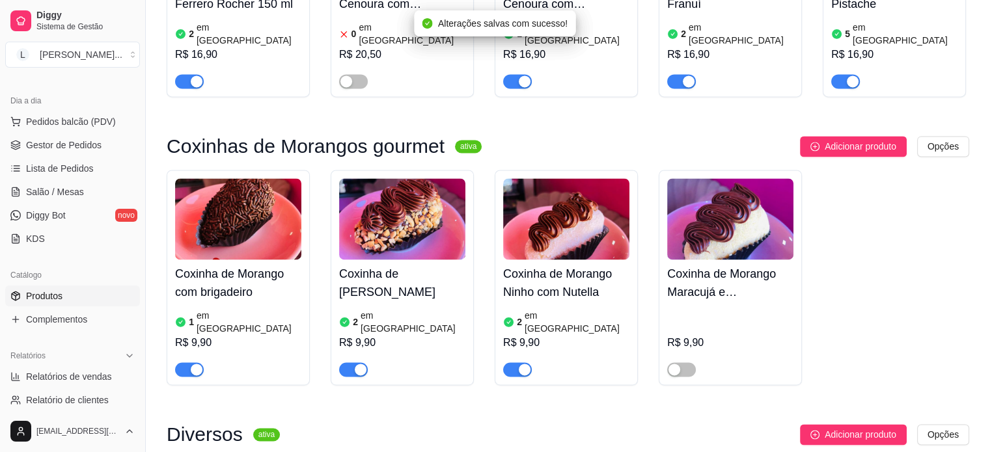
click at [223, 265] on h4 "Coxinha de Morango com brigadeiro" at bounding box center [238, 283] width 126 height 36
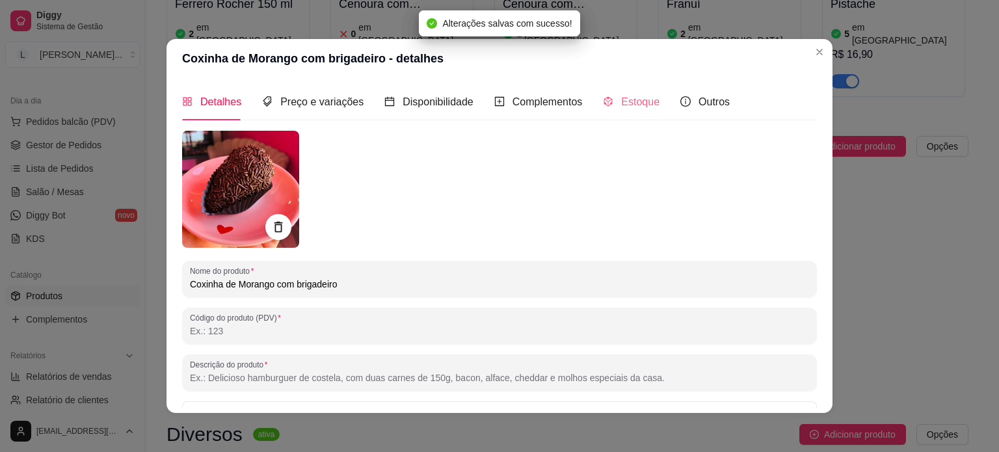
click at [635, 90] on div "Estoque" at bounding box center [631, 101] width 57 height 37
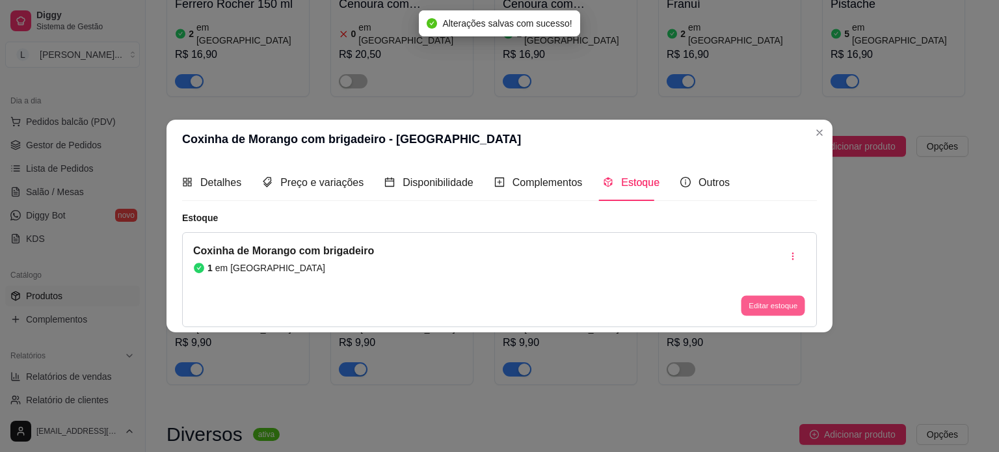
click at [766, 309] on button "Editar estoque" at bounding box center [773, 306] width 64 height 20
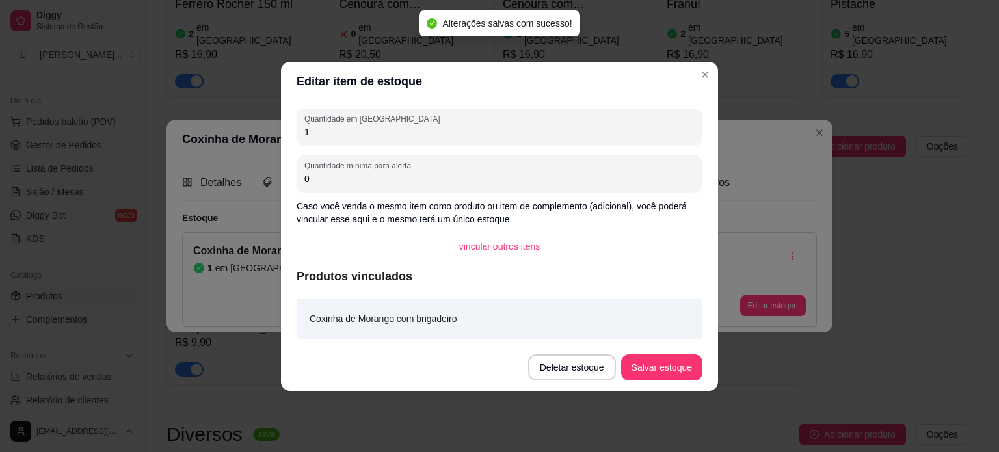
click at [393, 106] on div "Quantidade em estoque 1 Quantidade mínima para alerta 0 Caso você venda o mesmo…" at bounding box center [499, 222] width 437 height 243
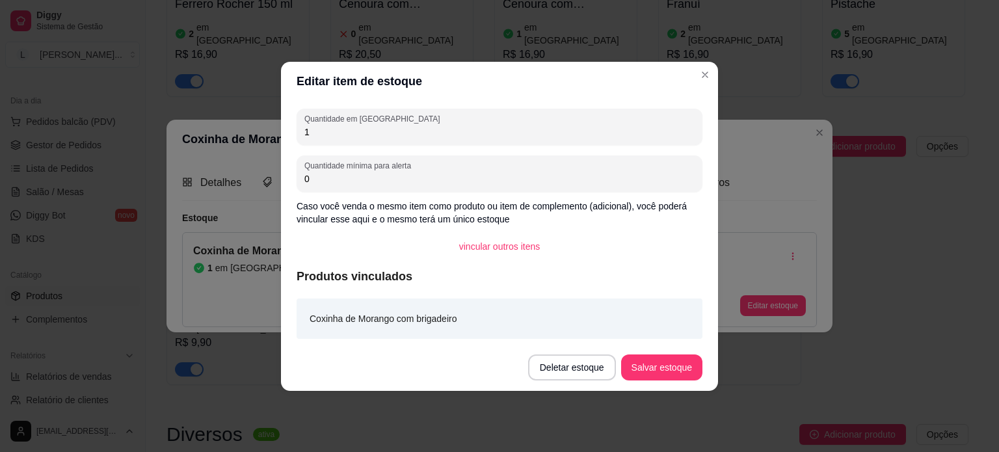
click at [391, 126] on input "1" at bounding box center [500, 132] width 390 height 13
type input "2"
click at [675, 362] on button "Salvar estoque" at bounding box center [661, 367] width 79 height 25
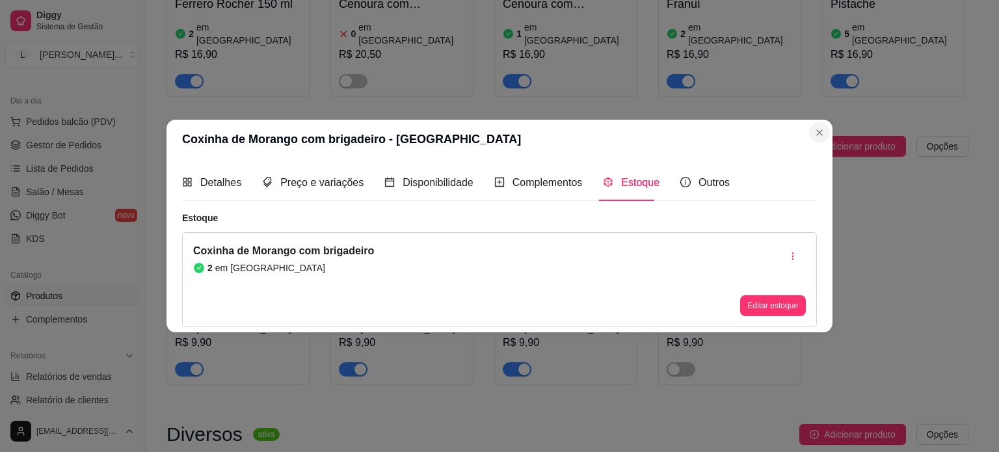
click at [829, 170] on div "Coxinha de Morango com brigadeiro 2 em estoque R$ 9,90 Coxinha de [PERSON_NAME]…" at bounding box center [568, 277] width 802 height 215
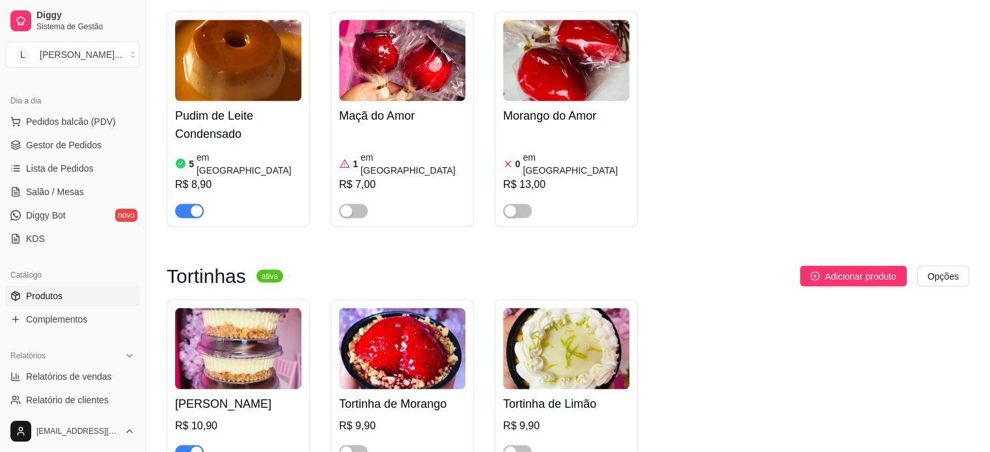
scroll to position [2733, 0]
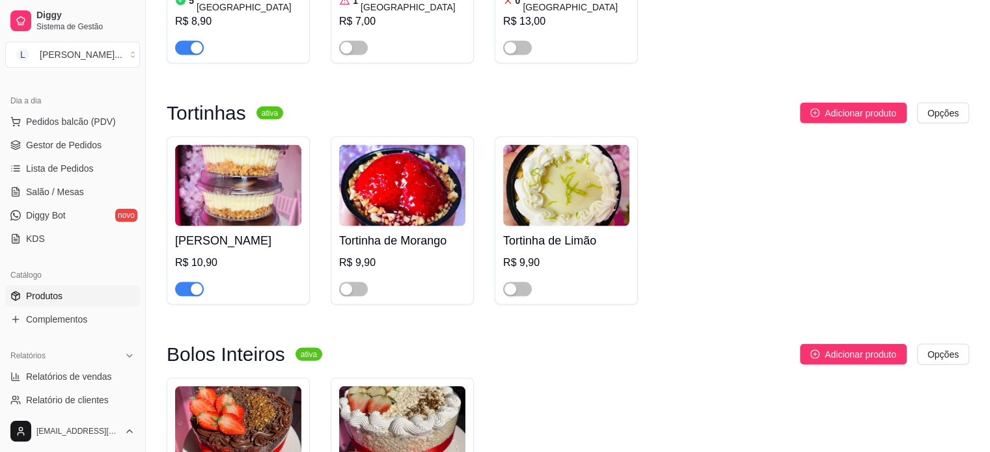
click at [348, 176] on div "Tortinha de Morango R$ 9,90" at bounding box center [402, 221] width 143 height 169
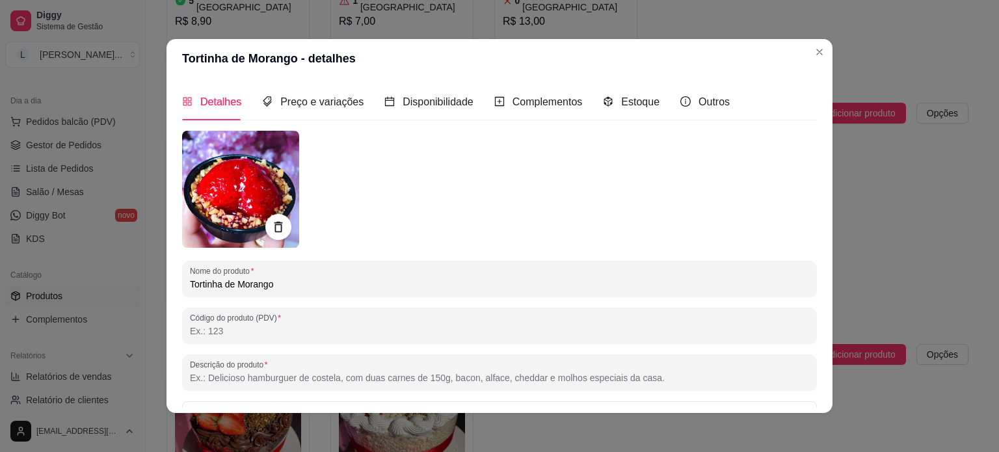
click at [809, 40] on header "Tortinha de Morango - detalhes" at bounding box center [500, 58] width 666 height 39
click at [804, 57] on header "Tortinha de Morango - detalhes" at bounding box center [500, 58] width 666 height 39
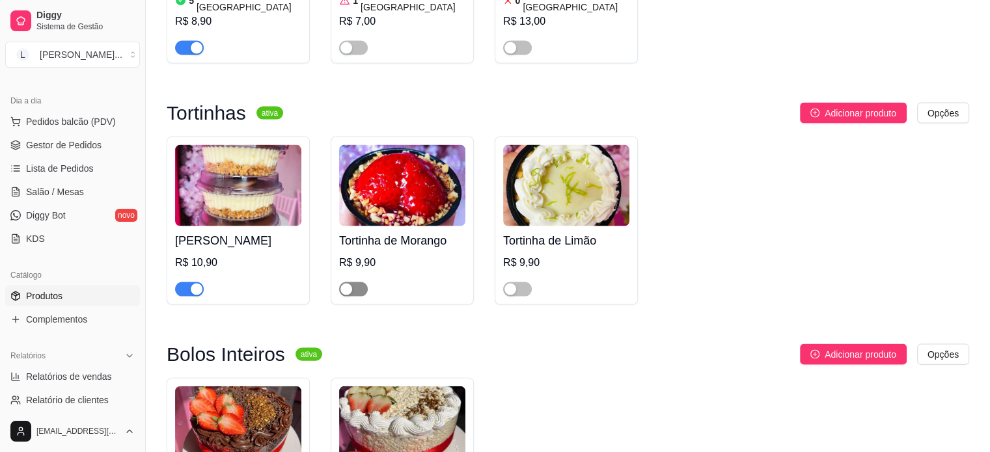
click at [344, 284] on div "button" at bounding box center [346, 290] width 12 height 12
click at [414, 255] on div "R$ 9,90" at bounding box center [402, 263] width 126 height 16
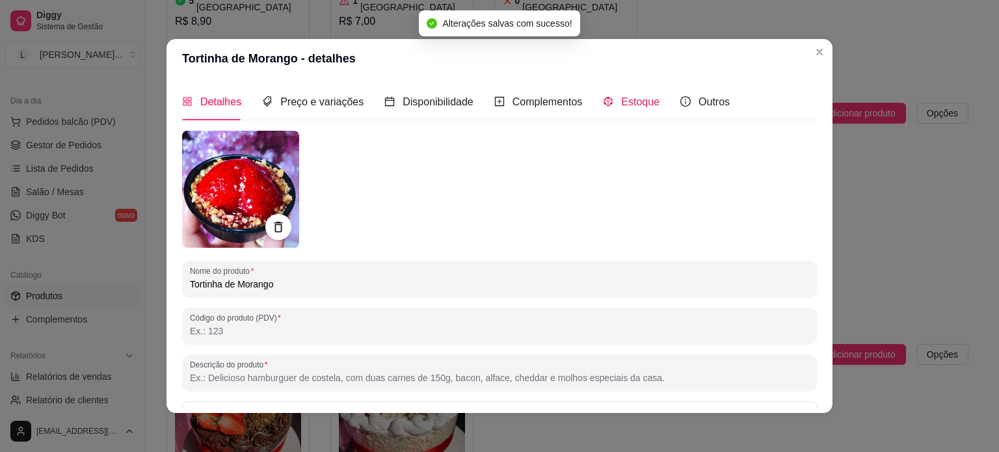
click at [627, 100] on span "Estoque" at bounding box center [640, 101] width 38 height 11
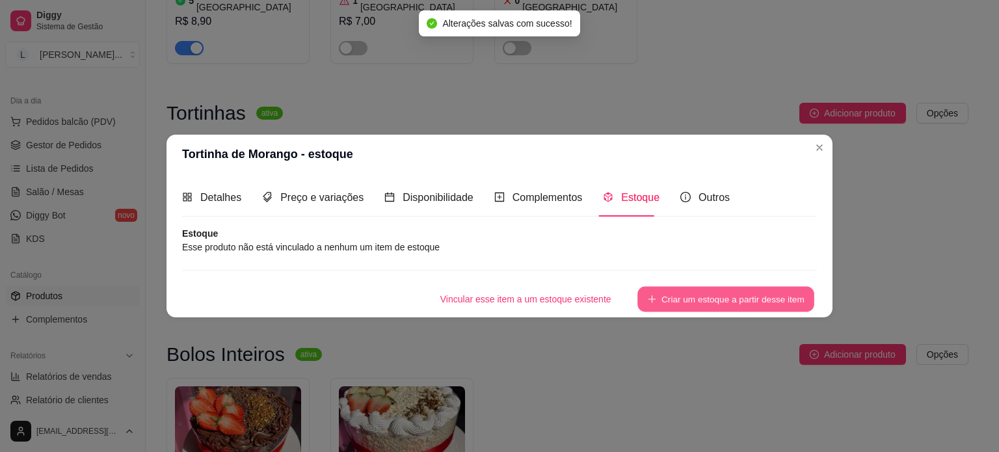
click at [733, 296] on button "Criar um estoque a partir desse item" at bounding box center [726, 298] width 177 height 25
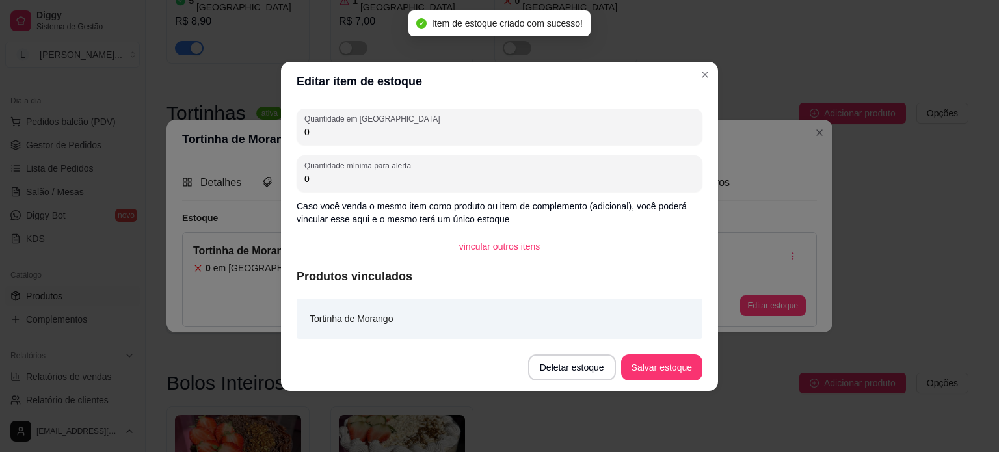
click at [343, 131] on input "0" at bounding box center [500, 132] width 390 height 13
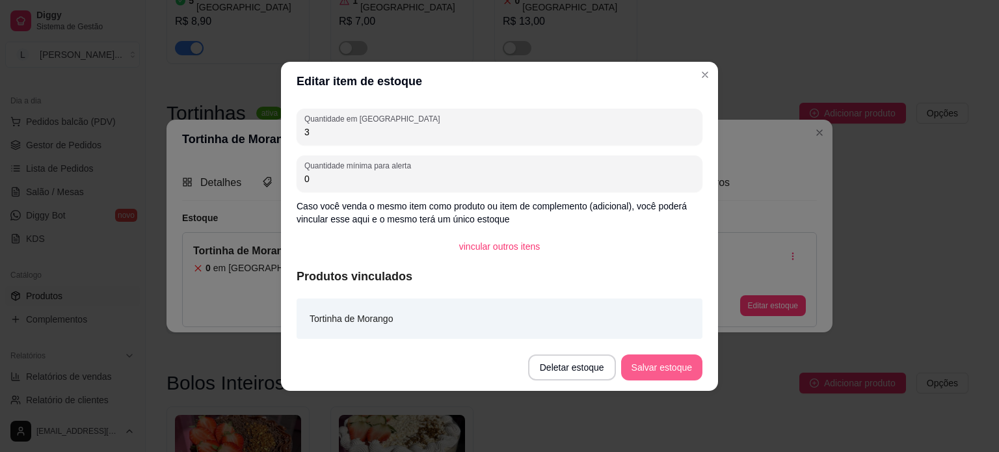
type input "3"
click at [669, 364] on button "Salvar estoque" at bounding box center [661, 368] width 81 height 26
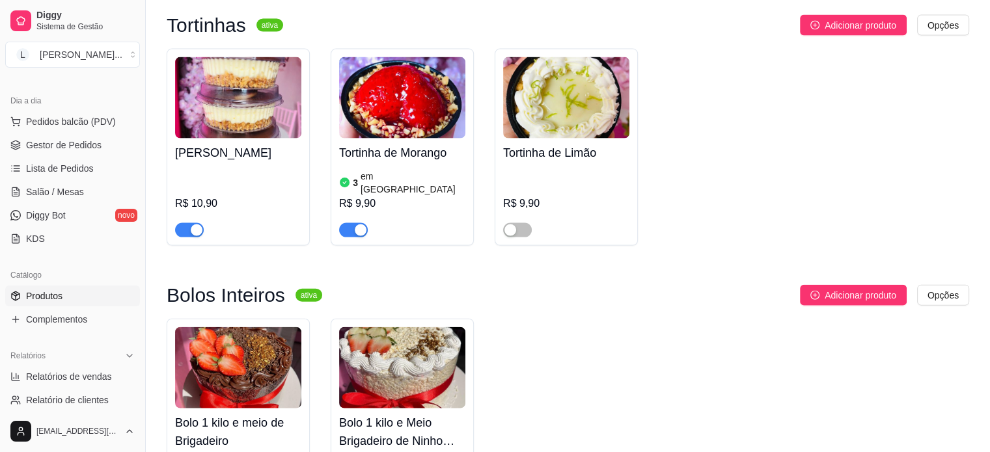
scroll to position [2928, 0]
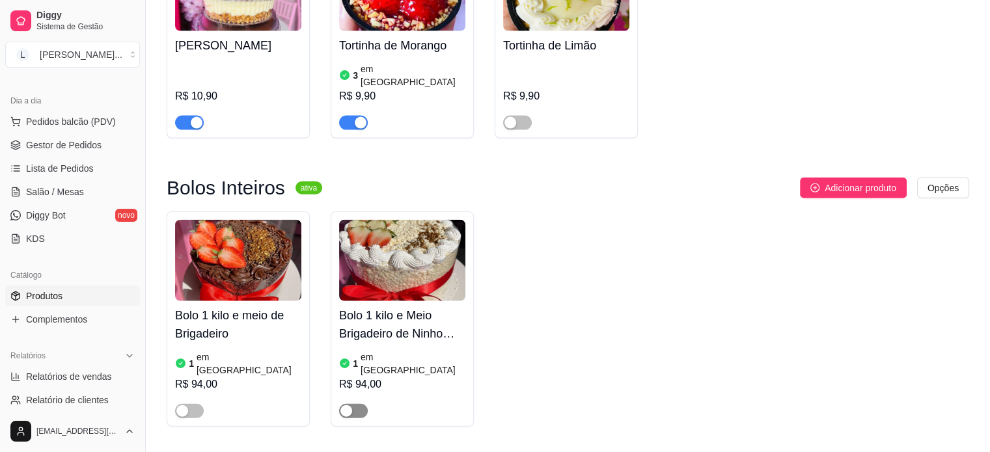
click at [349, 405] on div "button" at bounding box center [346, 411] width 12 height 12
click at [206, 392] on div at bounding box center [238, 405] width 126 height 26
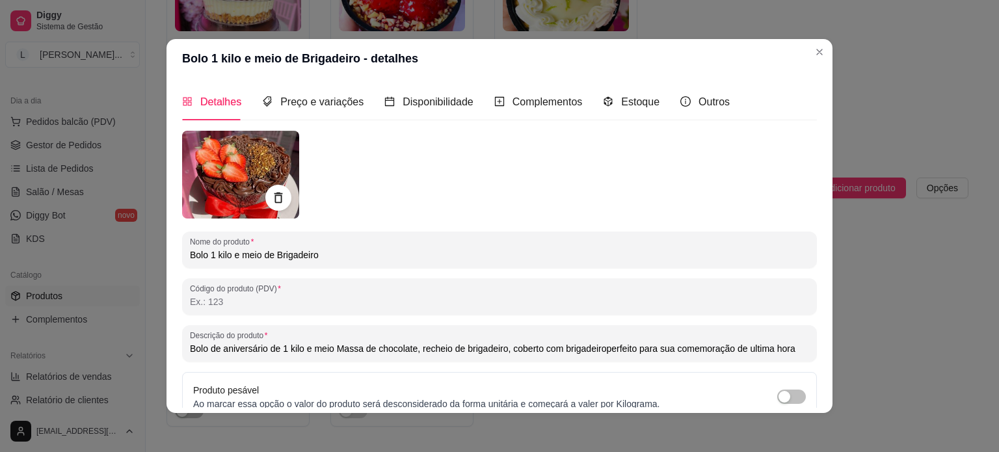
type input "Bolo de aniversário de 1 kilo e meio Massa de chocolate, recheio de brigadeiro,…"
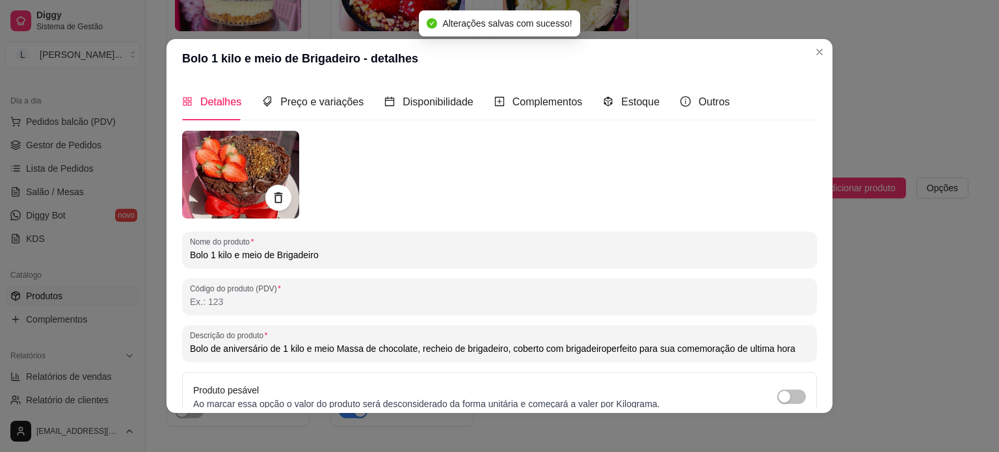
click at [800, 54] on header "Bolo 1 kilo e meio de Brigadeiro - detalhes" at bounding box center [500, 58] width 666 height 39
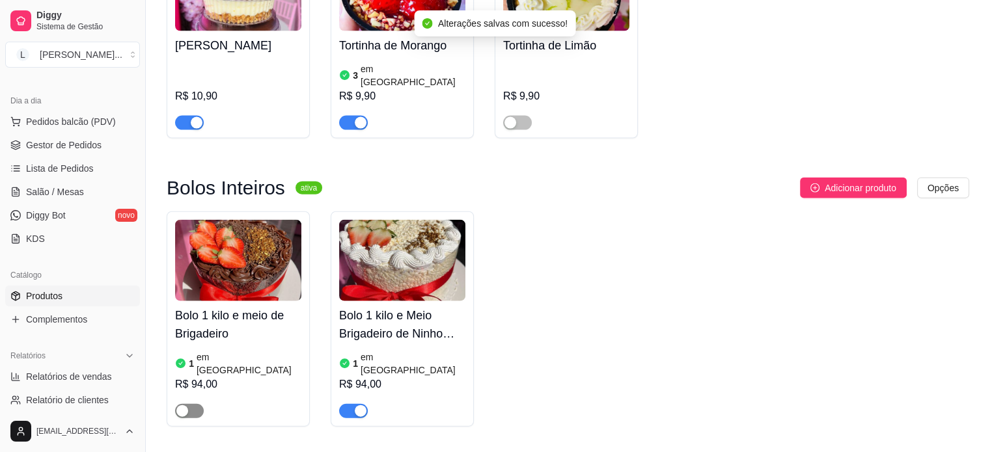
click at [193, 404] on span "button" at bounding box center [189, 411] width 29 height 14
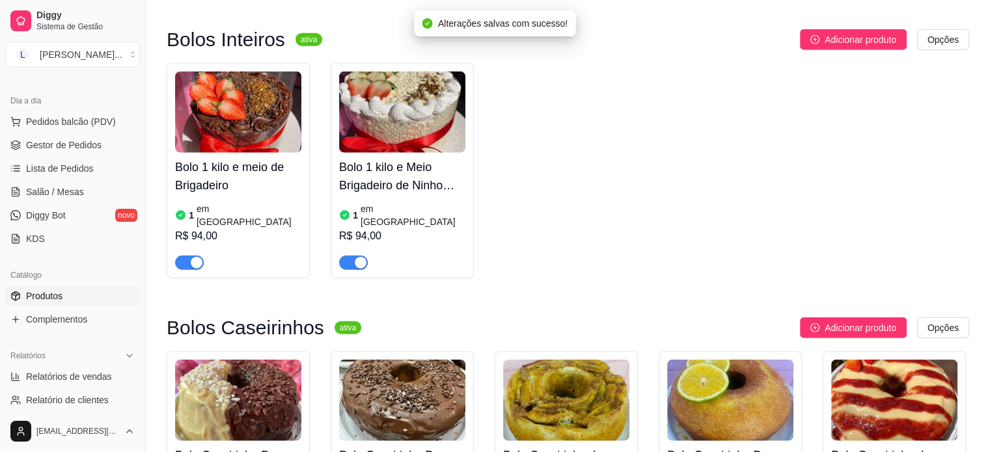
scroll to position [3123, 0]
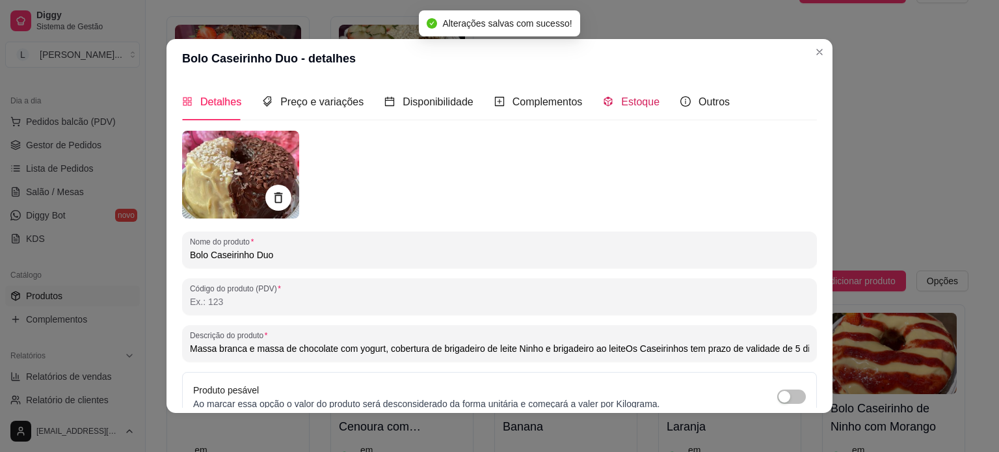
click at [609, 98] on div "Estoque" at bounding box center [631, 102] width 57 height 16
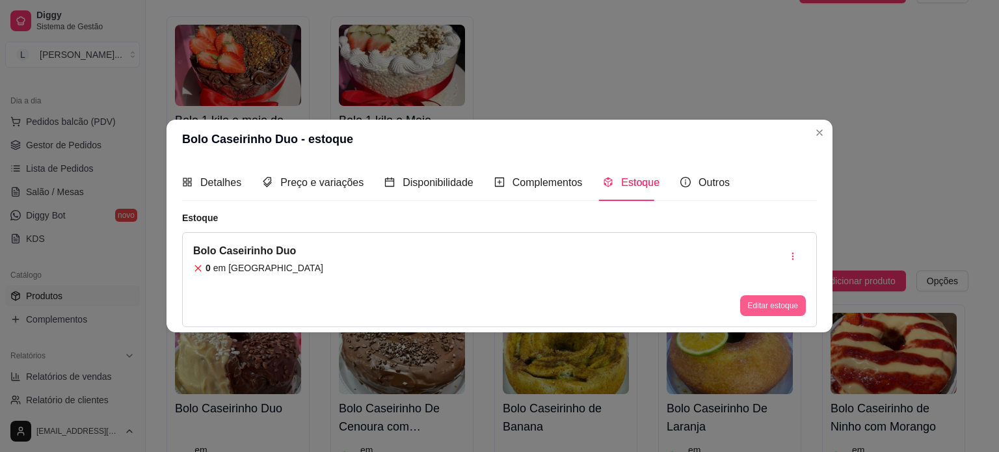
click at [763, 312] on button "Editar estoque" at bounding box center [773, 305] width 66 height 21
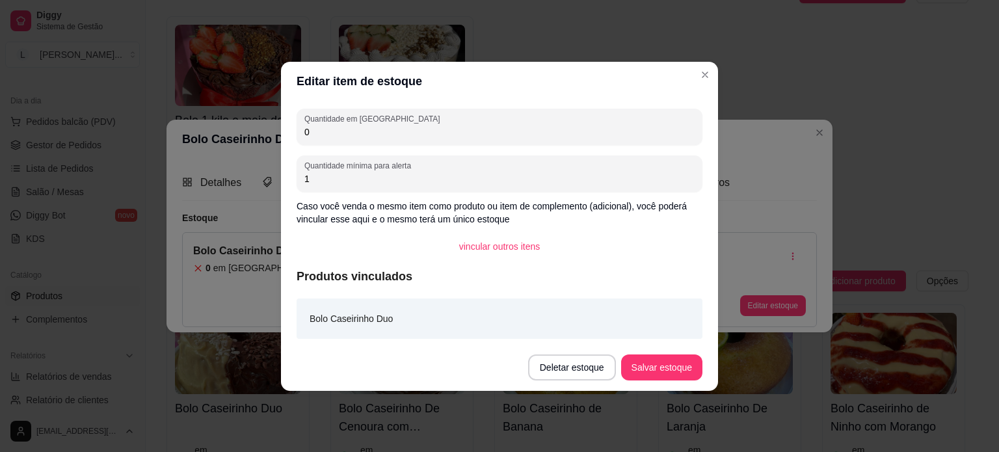
click at [319, 126] on input "0" at bounding box center [500, 132] width 390 height 13
drag, startPoint x: 284, startPoint y: 124, endPoint x: 252, endPoint y: 120, distance: 32.1
click at [252, 120] on div "Editar item de estoque Quantidade em estoque 0 Quantidade mínima para alerta 1 …" at bounding box center [499, 226] width 999 height 452
type input "2"
click at [686, 370] on button "Salvar estoque" at bounding box center [661, 368] width 81 height 26
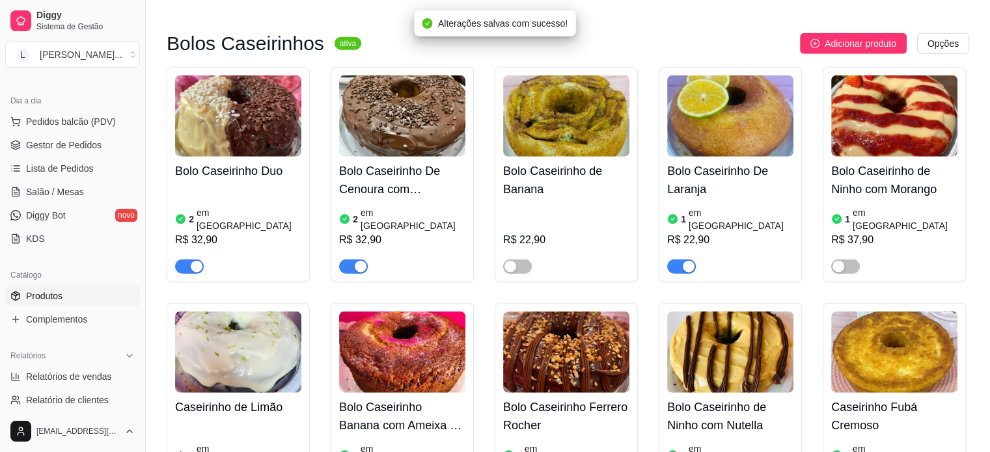
scroll to position [3383, 0]
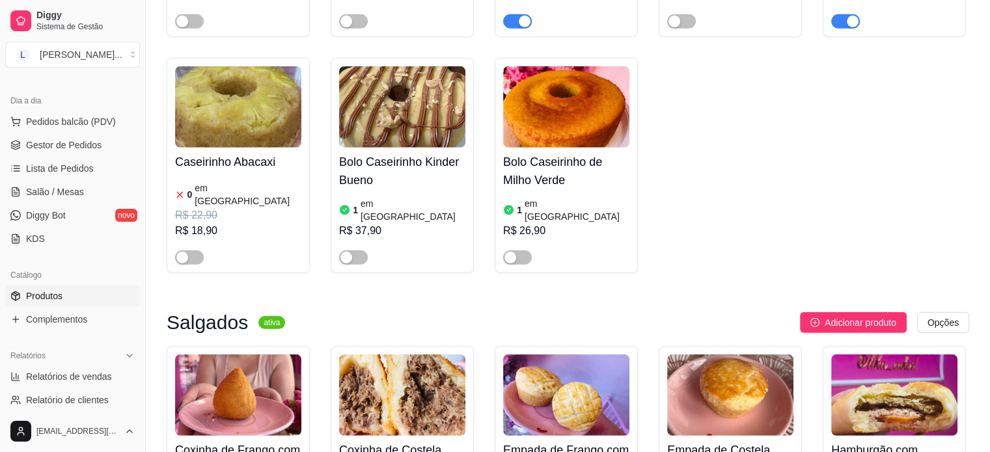
scroll to position [3904, 0]
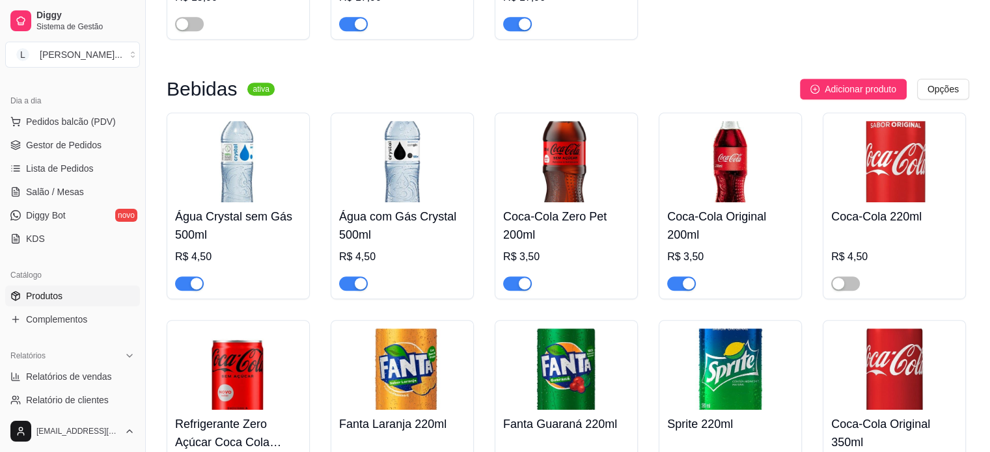
scroll to position [5661, 0]
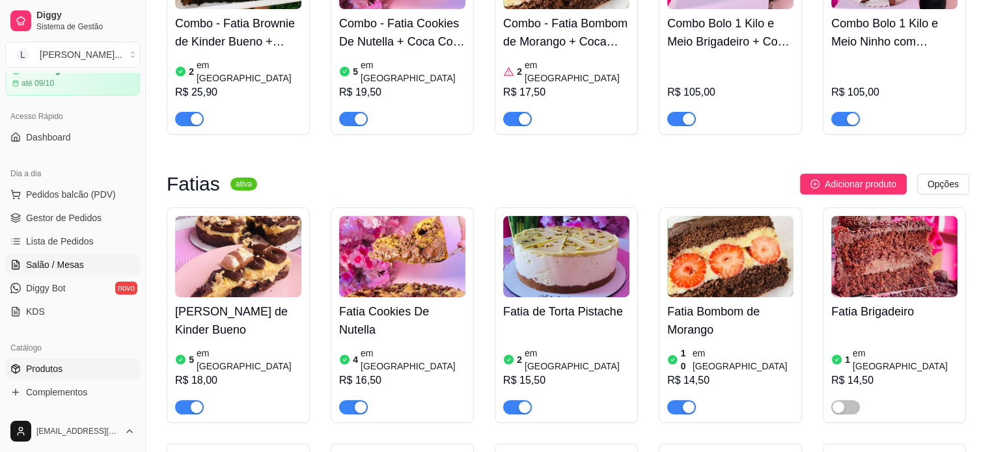
scroll to position [130, 0]
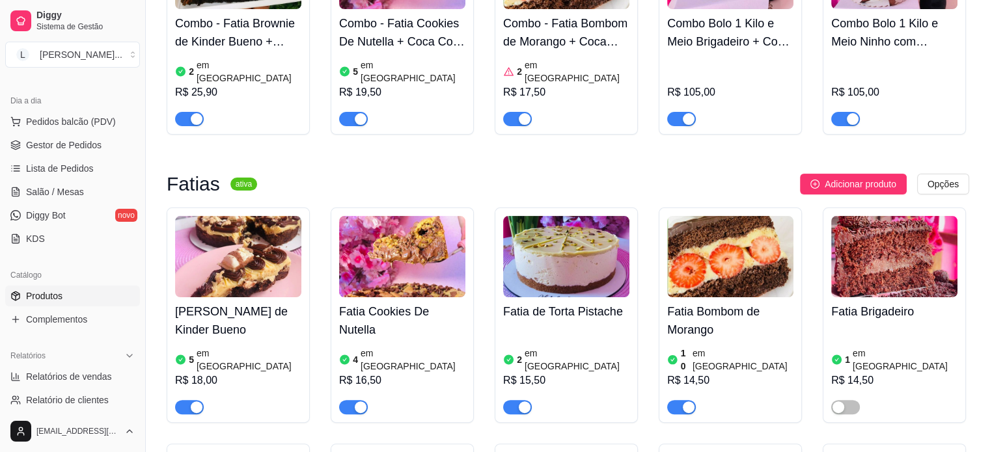
click at [52, 133] on ul "Pedidos balcão (PDV) Gestor de Pedidos Lista de Pedidos Salão / Mesas Diggy Bot…" at bounding box center [72, 180] width 135 height 138
click at [90, 146] on span "Gestor de Pedidos" at bounding box center [63, 145] width 75 height 13
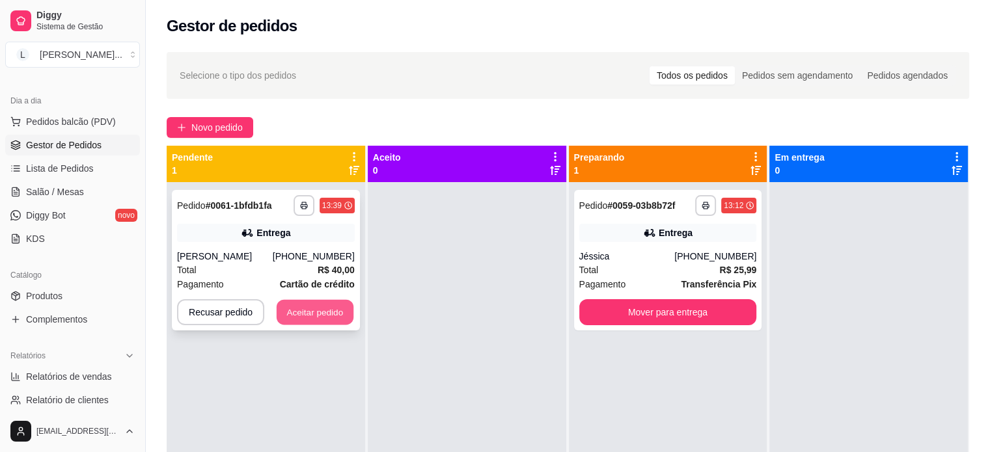
click at [313, 306] on button "Aceitar pedido" at bounding box center [315, 312] width 77 height 25
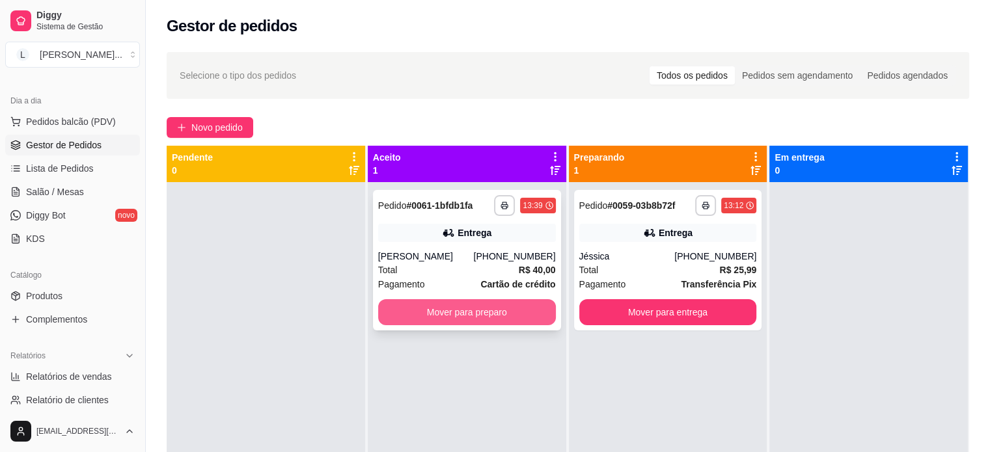
click at [419, 319] on button "Mover para preparo" at bounding box center [467, 312] width 178 height 26
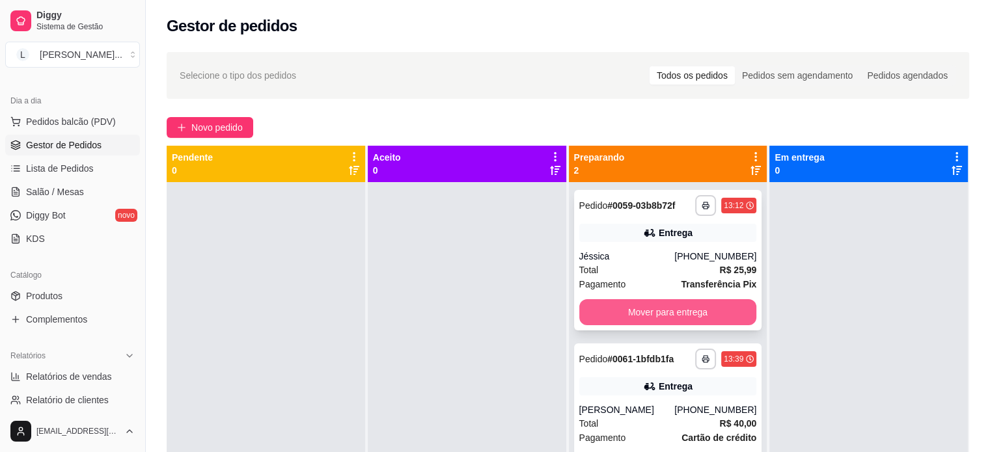
click at [643, 317] on button "Mover para entrega" at bounding box center [668, 312] width 178 height 26
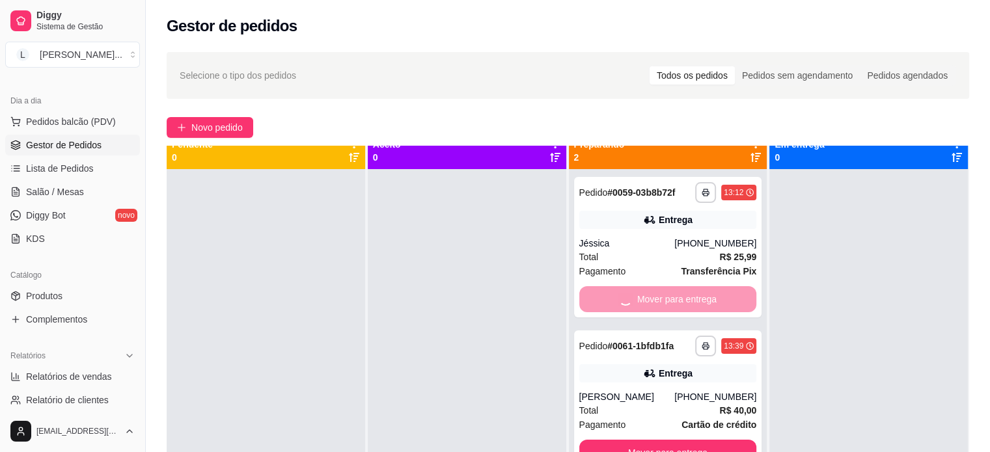
scroll to position [36, 0]
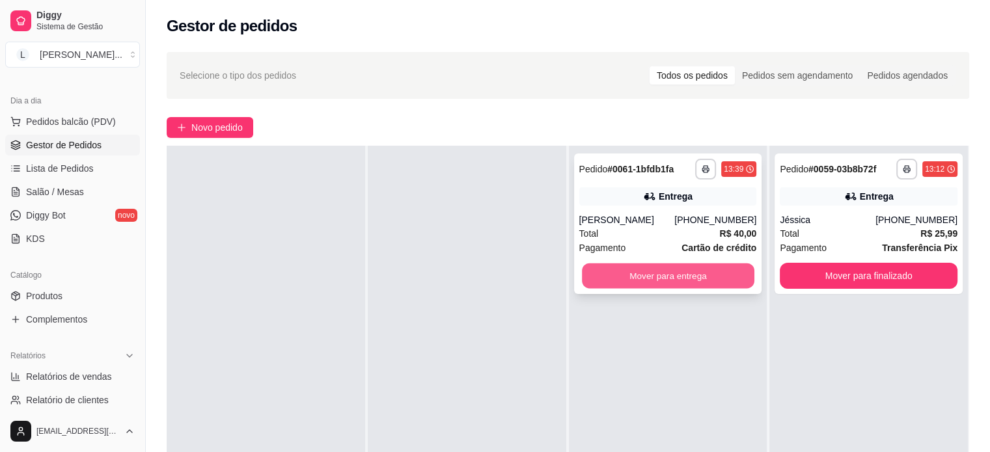
click at [705, 273] on button "Mover para entrega" at bounding box center [668, 276] width 172 height 25
